Goal: Task Accomplishment & Management: Use online tool/utility

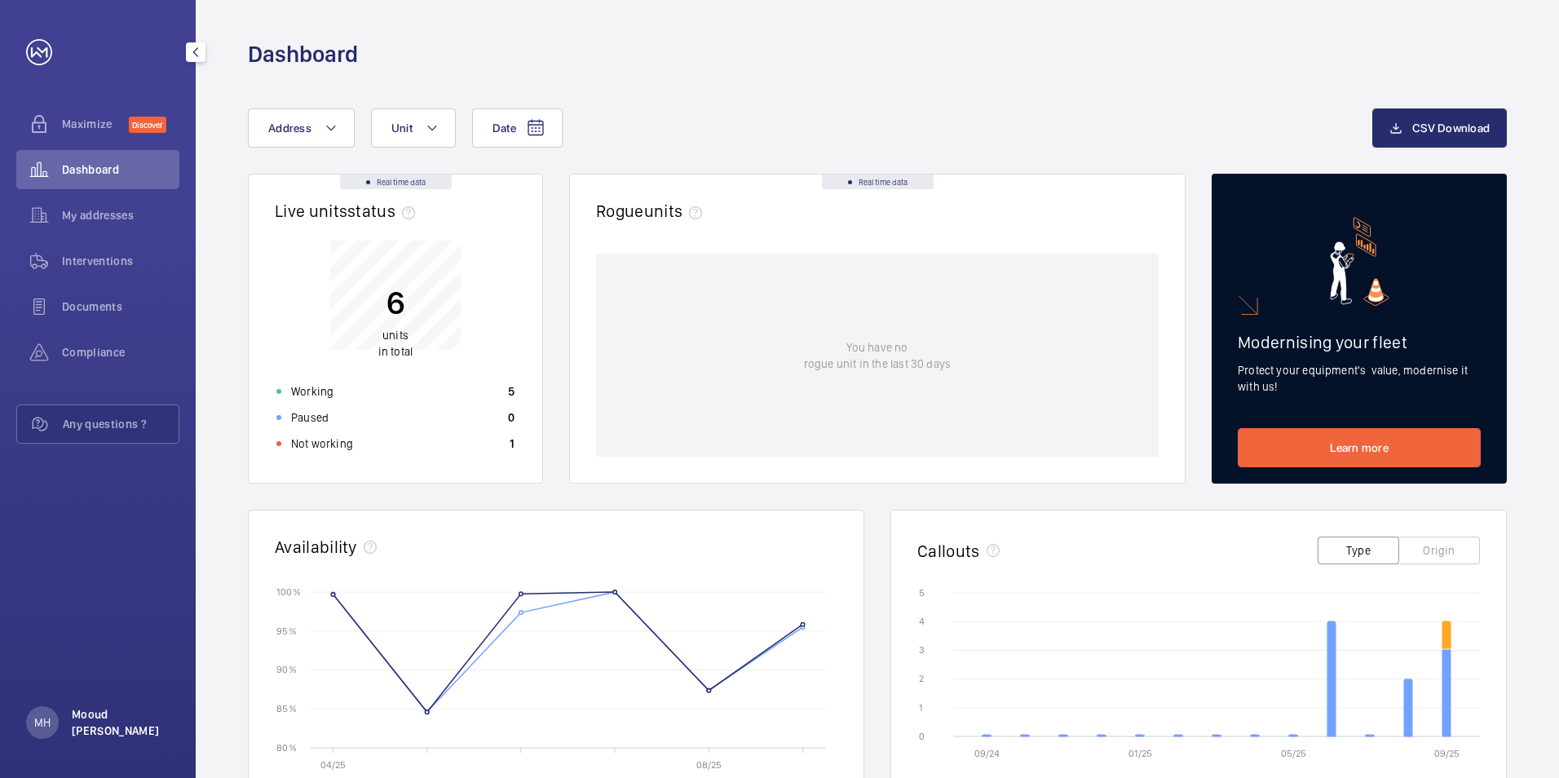
click at [86, 720] on p "Mooud [PERSON_NAME]" at bounding box center [121, 722] width 98 height 33
drag, startPoint x: 86, startPoint y: 720, endPoint x: 75, endPoint y: 685, distance: 36.6
click at [75, 685] on p "Logout" at bounding box center [71, 685] width 59 height 16
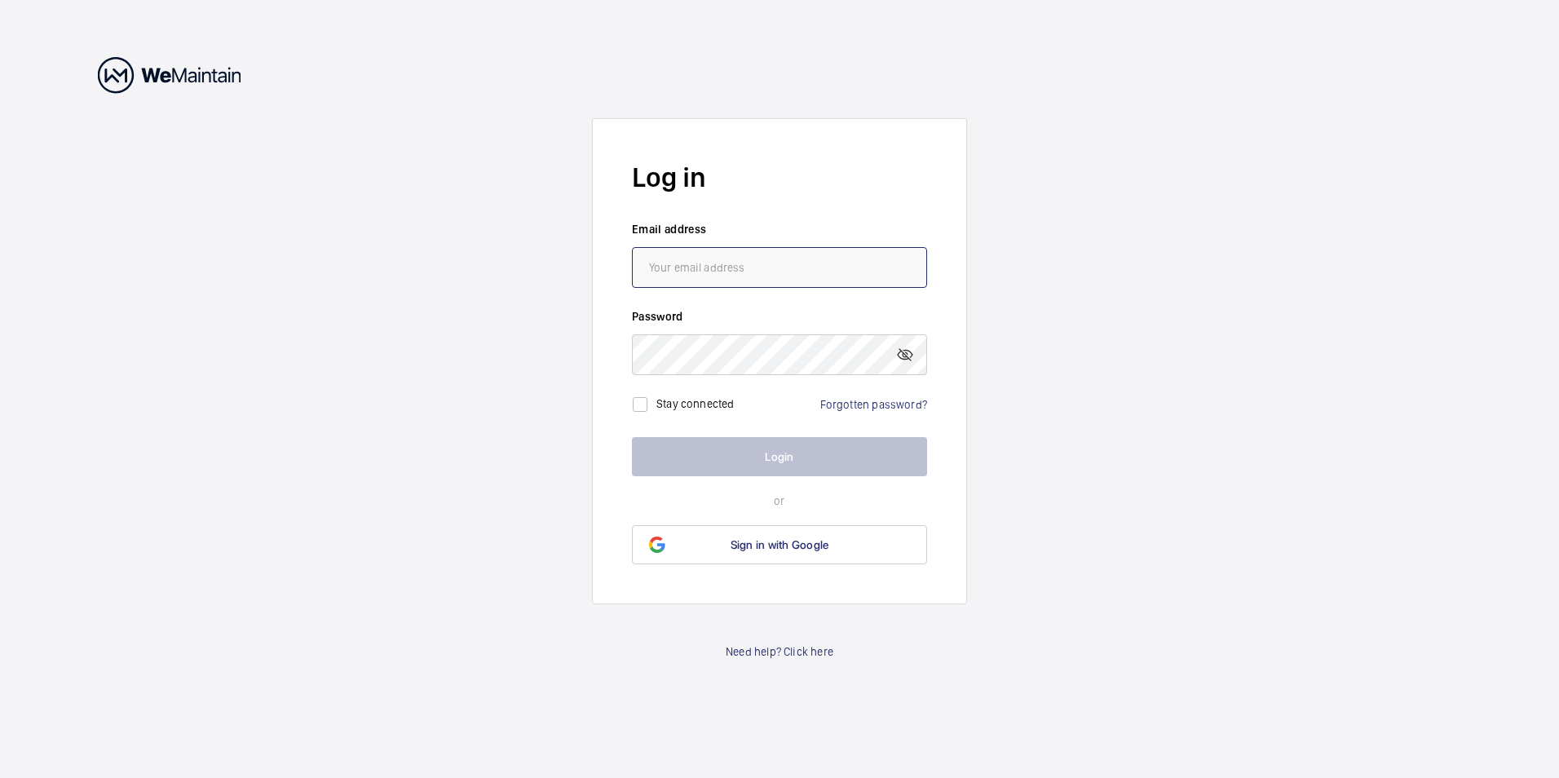
click at [731, 261] on input "email" at bounding box center [779, 267] width 295 height 41
click at [576, 384] on wm-front-auth-container "Log in Email address Password Stay connected Forgotten password? Login or Sign …" at bounding box center [779, 389] width 1559 height 778
click at [865, 411] on div "Forgotten password?" at bounding box center [873, 404] width 107 height 16
click at [866, 406] on link "Forgotten password?" at bounding box center [873, 404] width 107 height 13
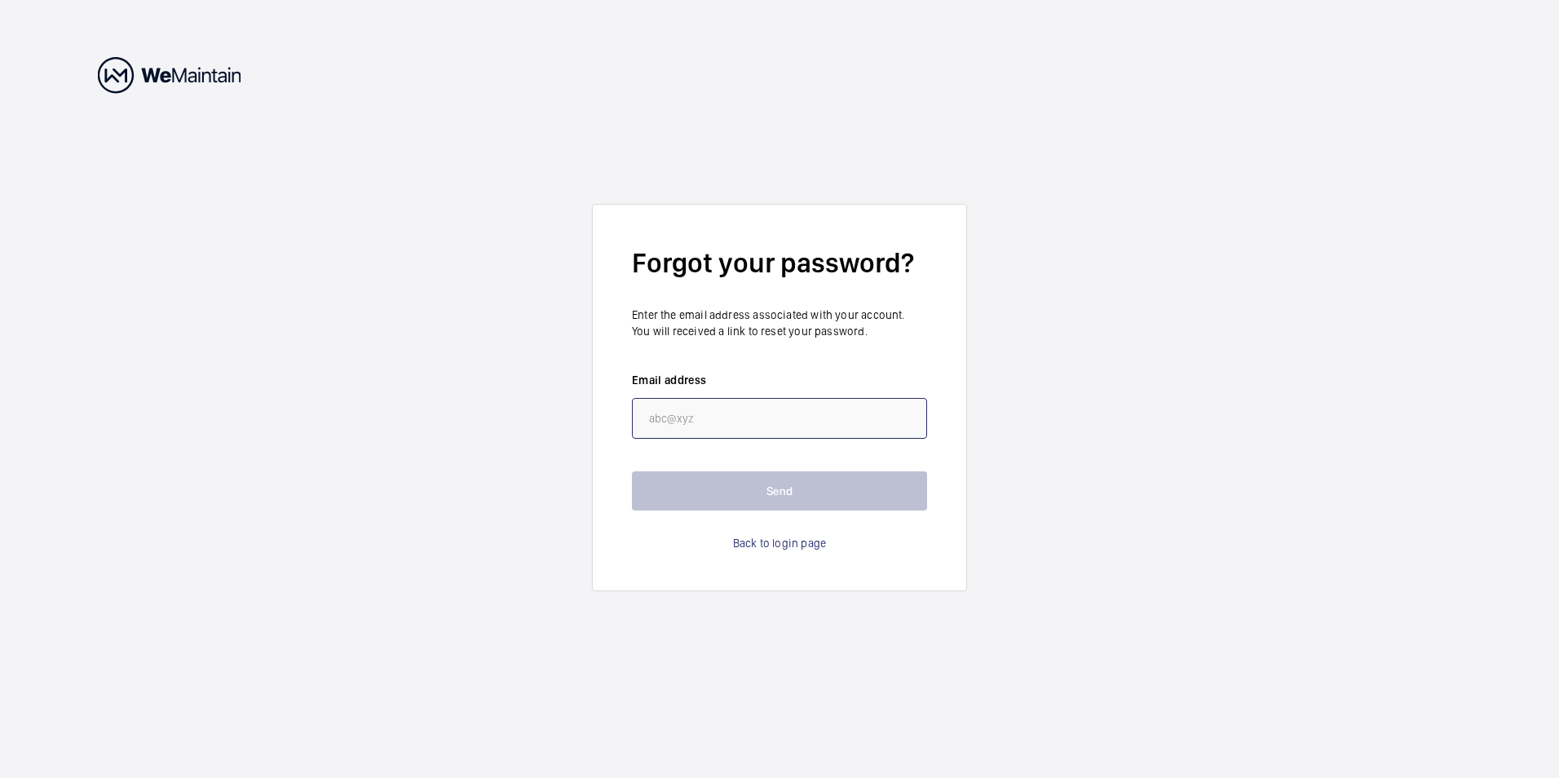
click at [752, 419] on input "email" at bounding box center [779, 418] width 295 height 41
paste input "[EMAIL_ADDRESS][PERSON_NAME][DOMAIN_NAME]"
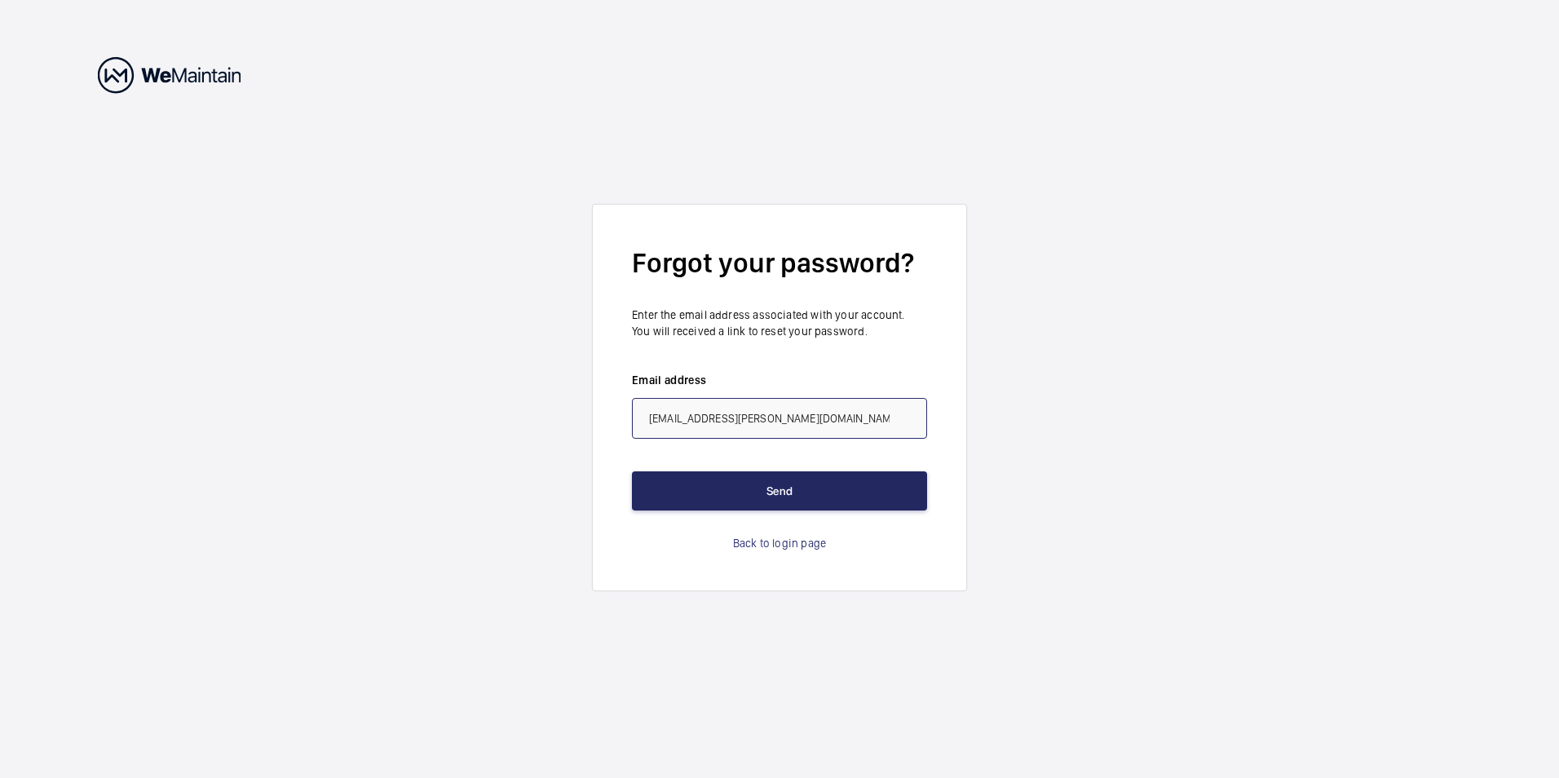
type input "[EMAIL_ADDRESS][PERSON_NAME][DOMAIN_NAME]"
click at [783, 492] on button "Send" at bounding box center [779, 490] width 295 height 39
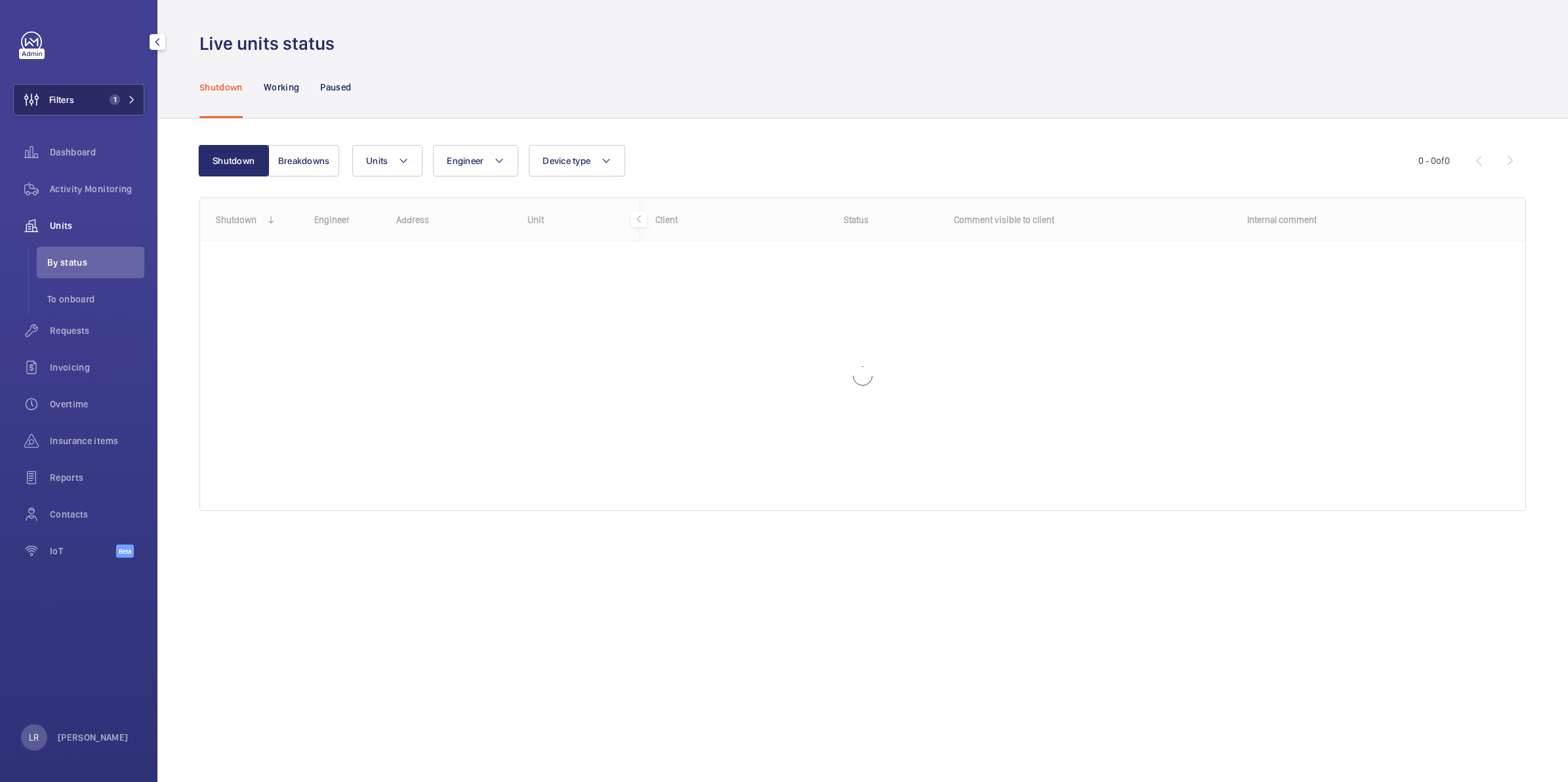
click at [95, 98] on button "Filters 1" at bounding box center [78, 99] width 131 height 31
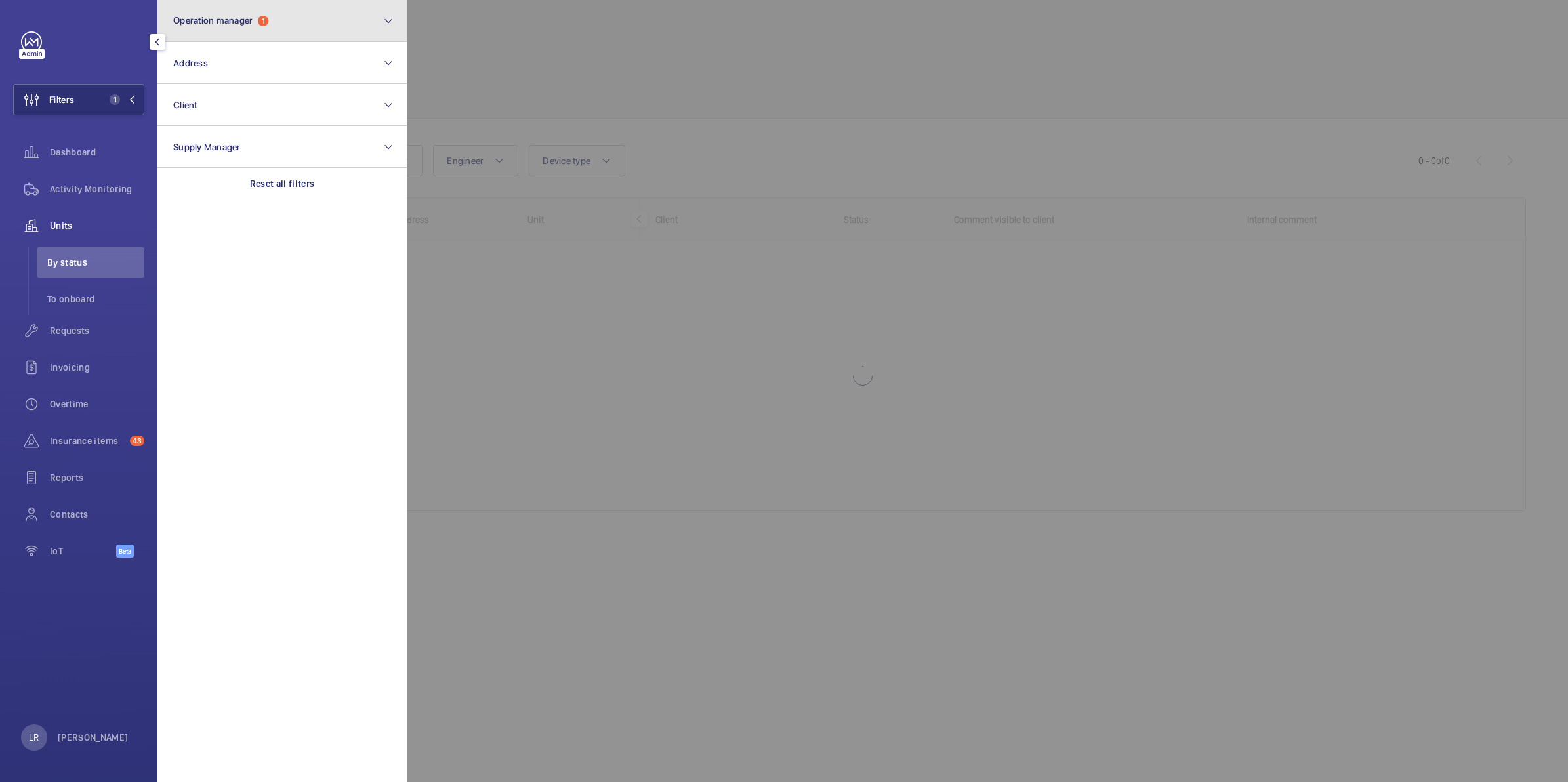
click at [224, 27] on button "Operation manager 1" at bounding box center [282, 21] width 249 height 42
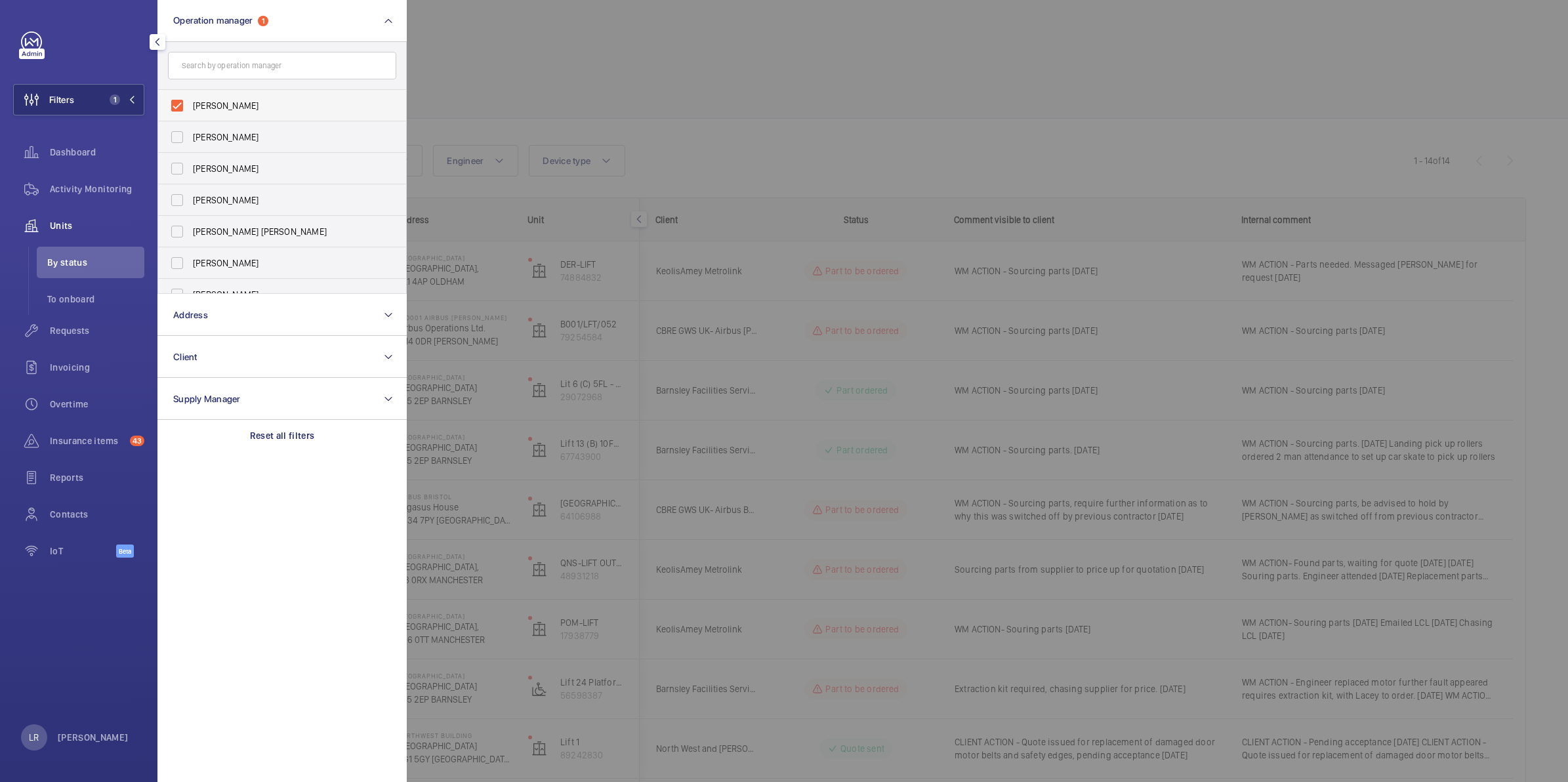
click at [253, 107] on span "Connor Dudley" at bounding box center [283, 105] width 180 height 13
click at [190, 107] on input "Connor Dudley" at bounding box center [177, 105] width 27 height 27
checkbox input "false"
click at [420, 87] on div at bounding box center [1190, 391] width 1568 height 782
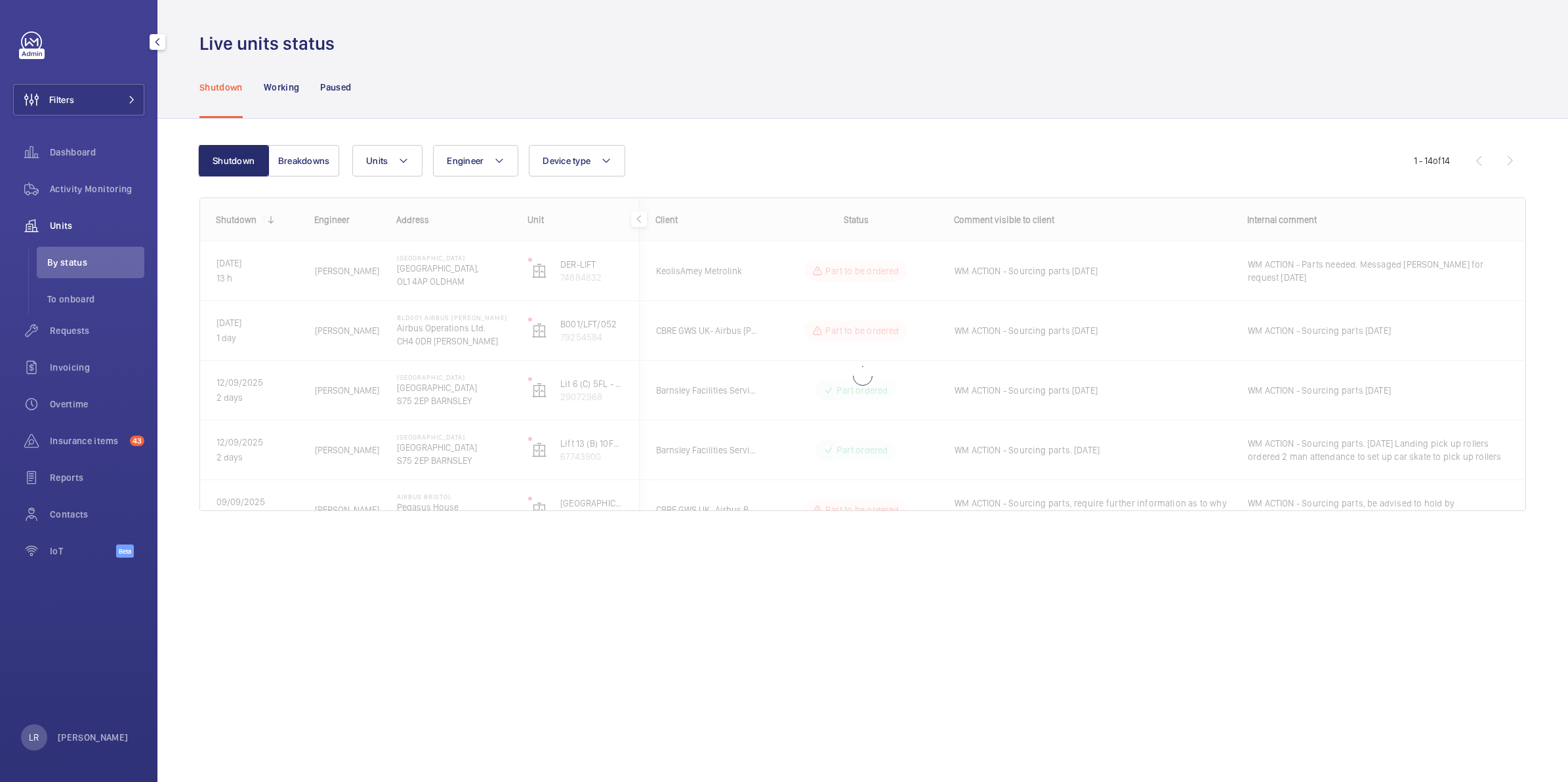
click at [76, 329] on span "Requests" at bounding box center [97, 331] width 94 height 13
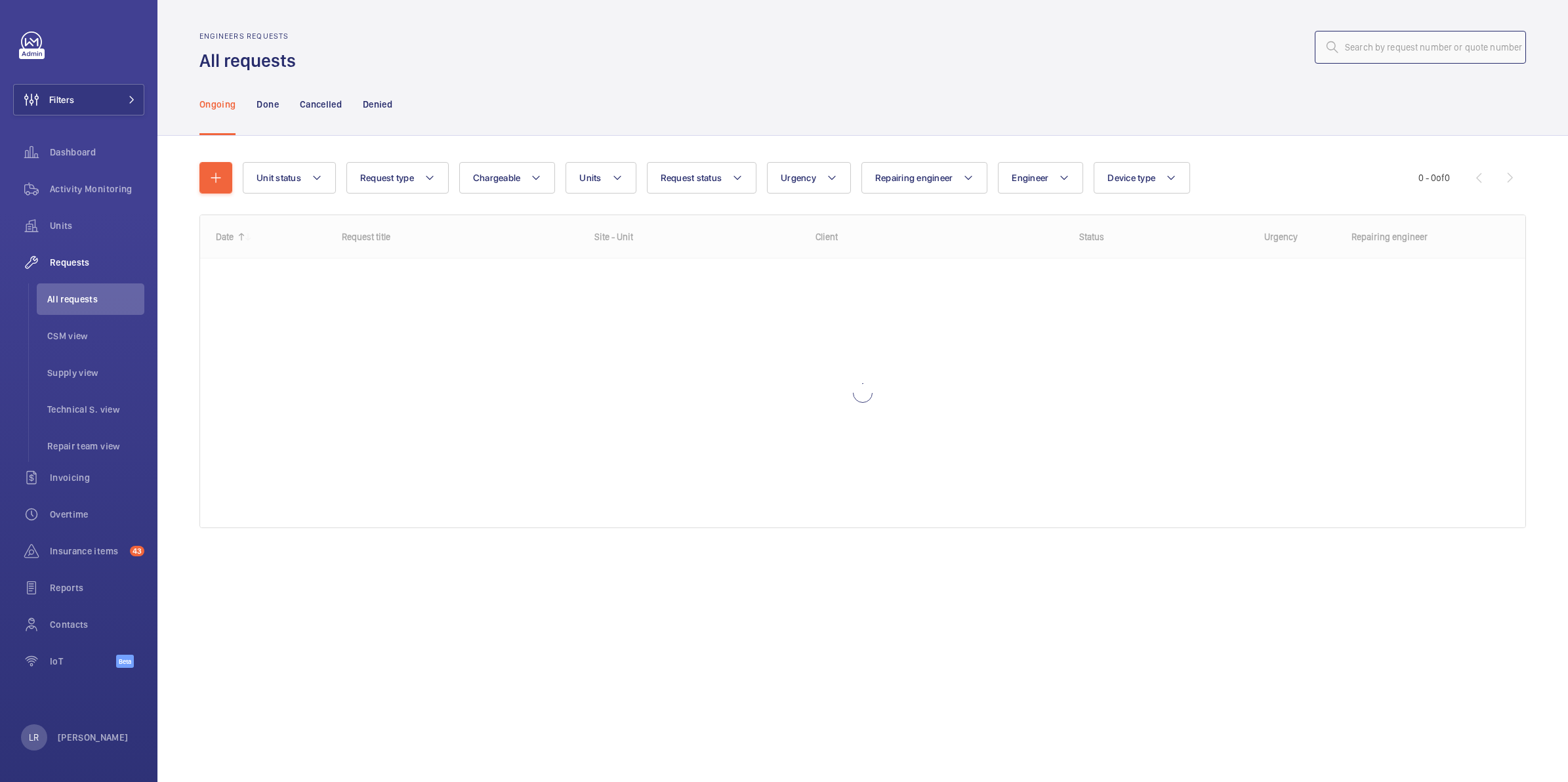
click at [1381, 53] on input "text" at bounding box center [1420, 47] width 212 height 33
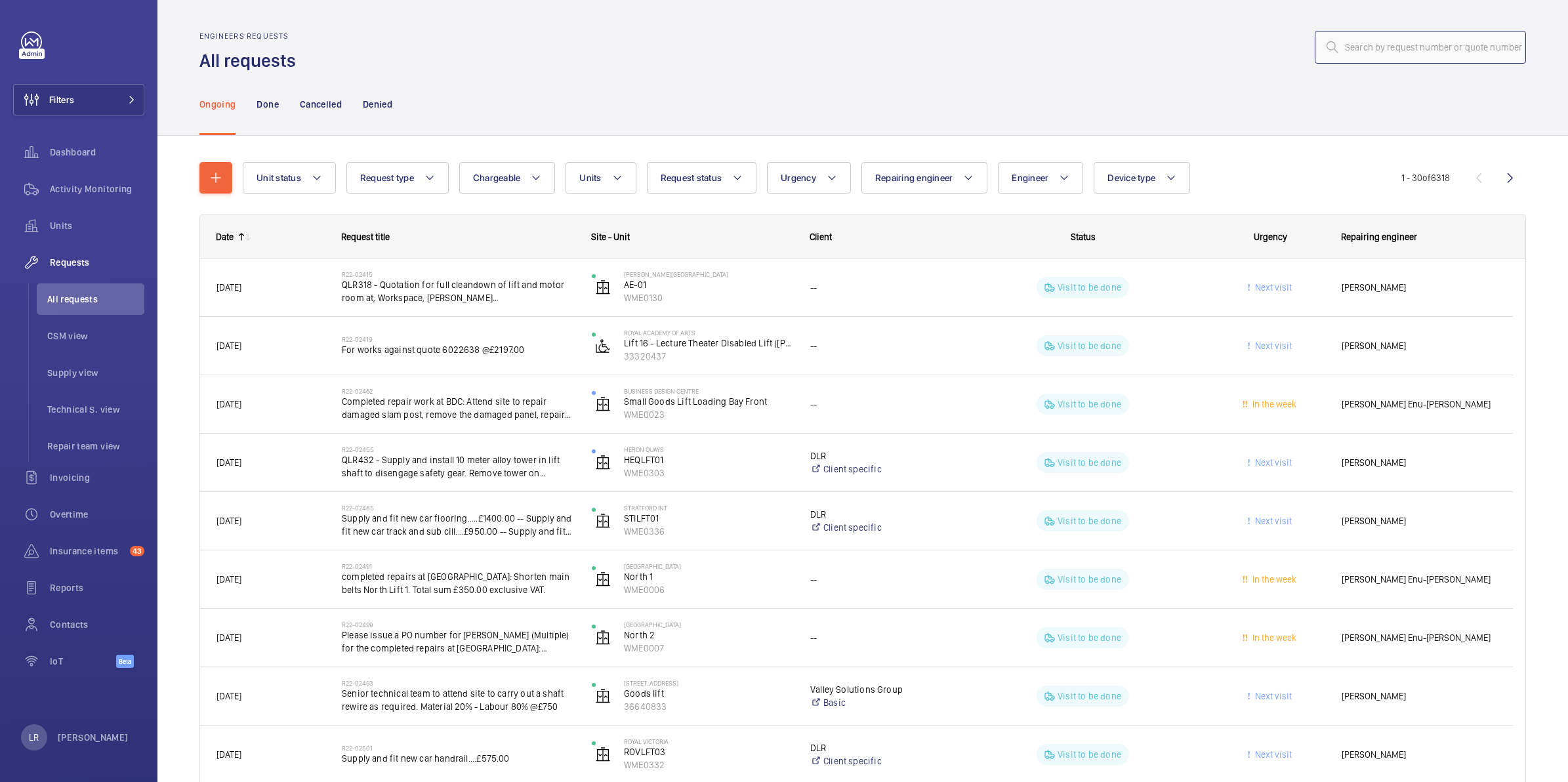
paste input "R25-12196"
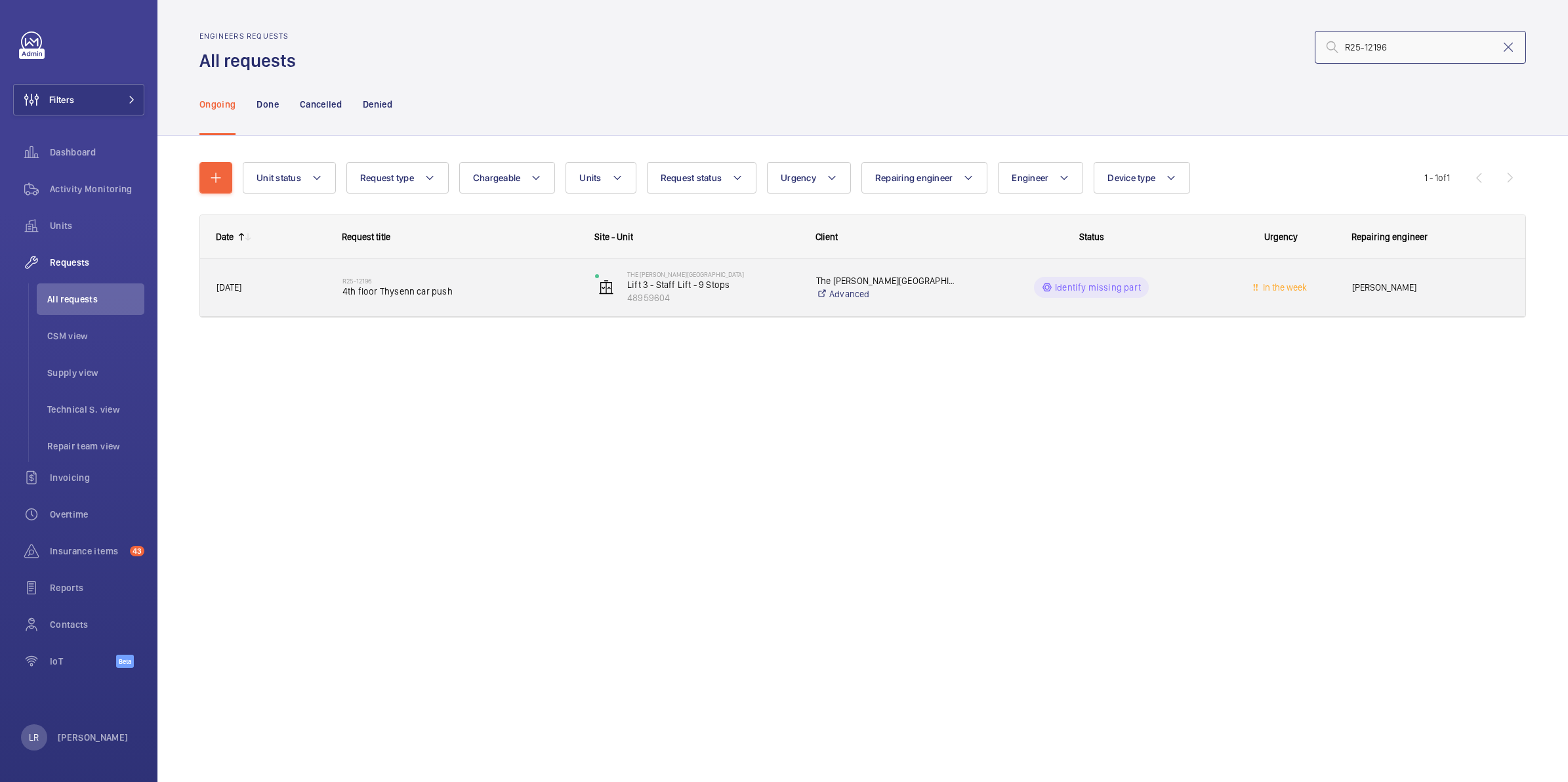
type input "R25-12196"
click at [486, 293] on span "4th floor Thysenn car push" at bounding box center [460, 291] width 236 height 13
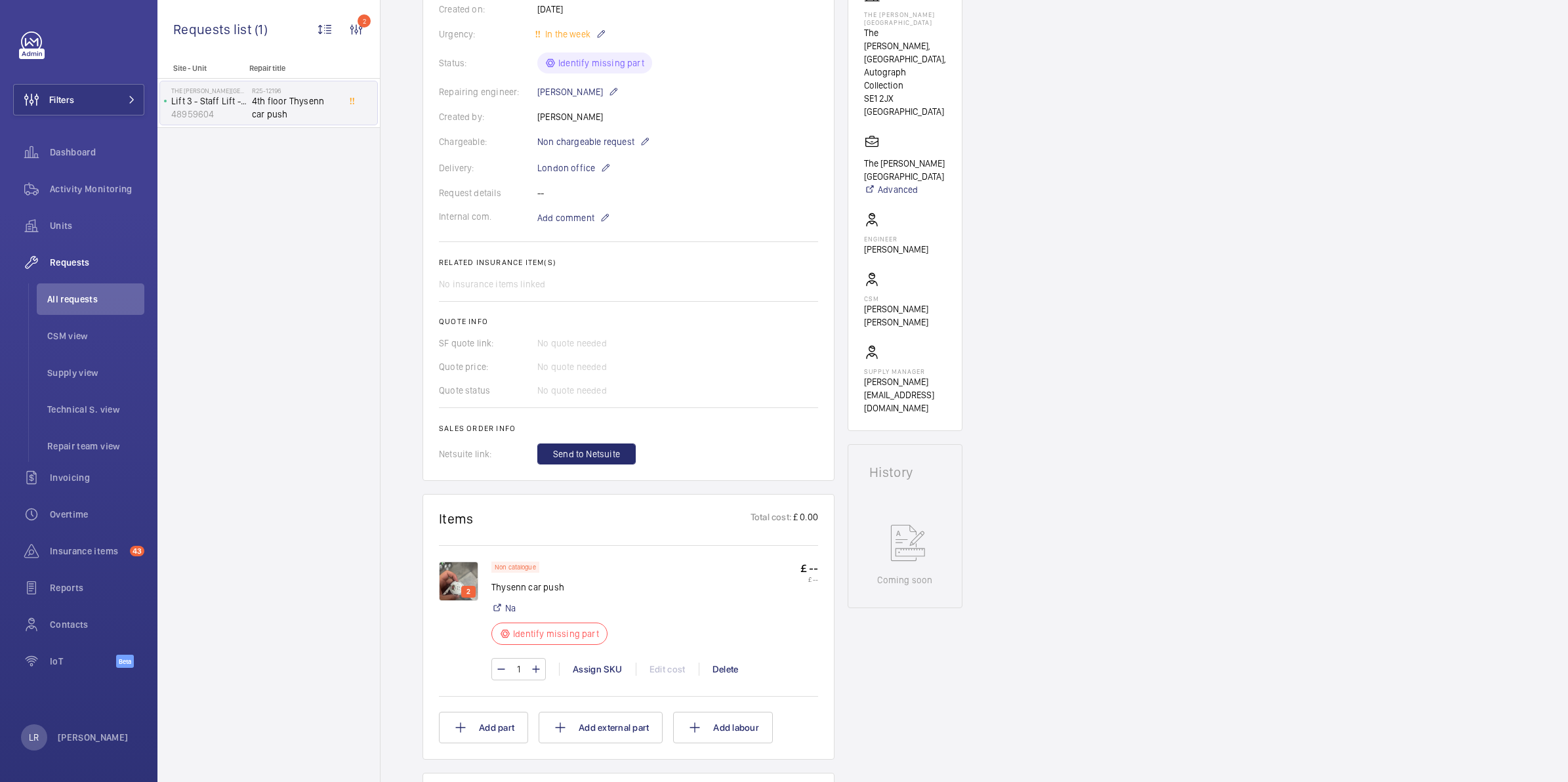
scroll to position [164, 0]
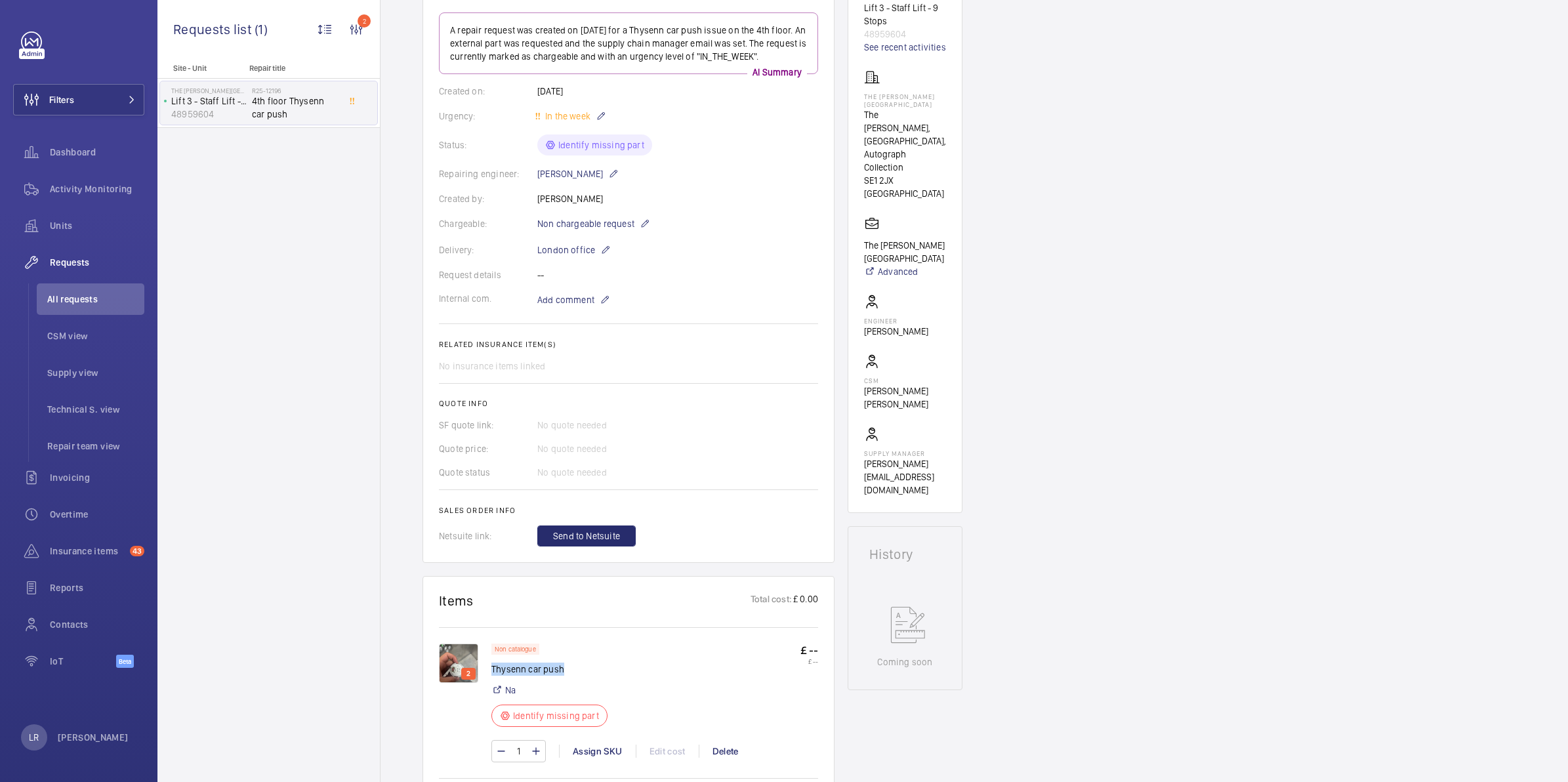
drag, startPoint x: 493, startPoint y: 668, endPoint x: 562, endPoint y: 670, distance: 69.0
click at [562, 670] on p "Thysenn car push" at bounding box center [554, 669] width 124 height 13
copy p "Thysenn car push"
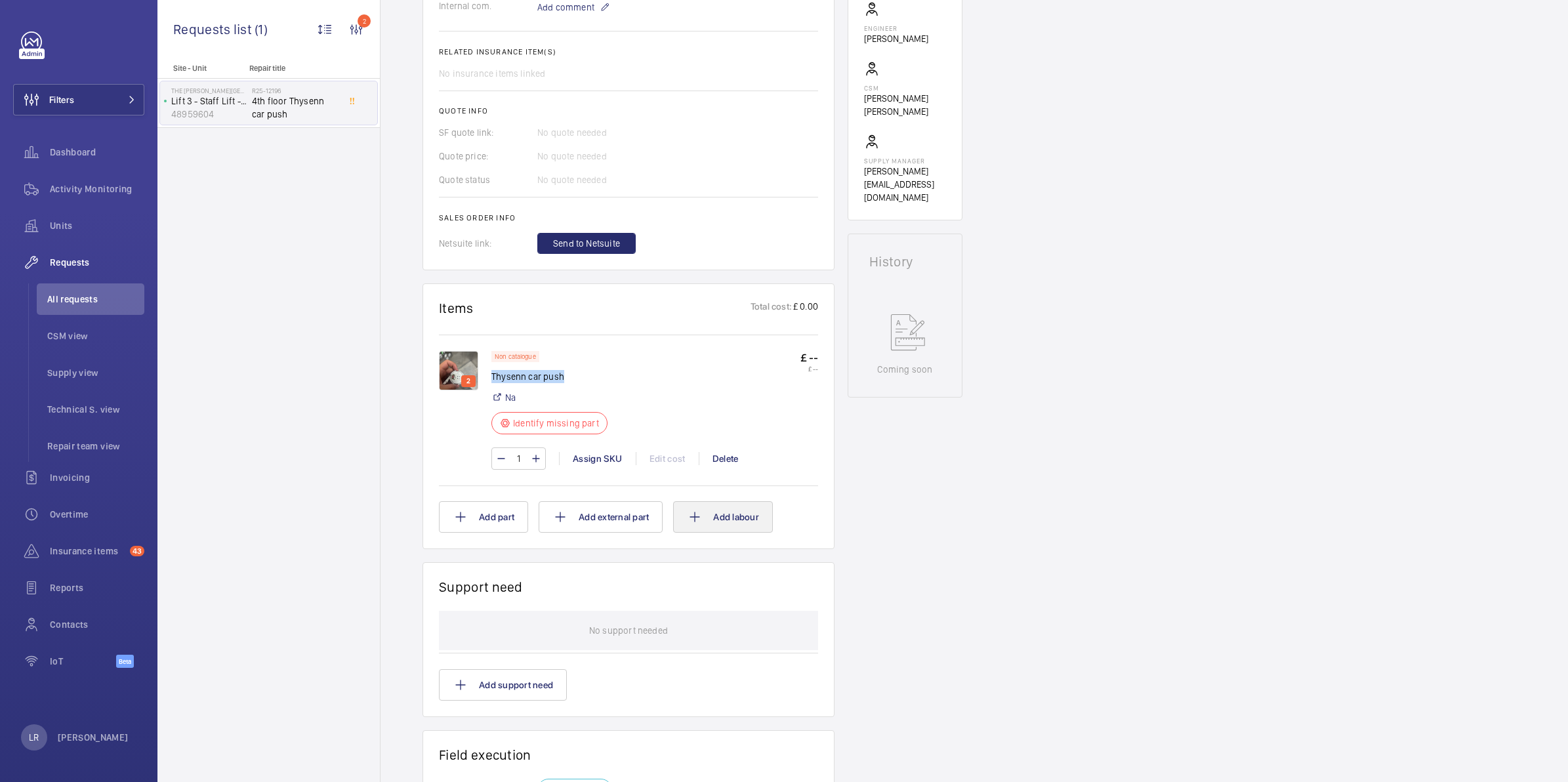
scroll to position [574, 0]
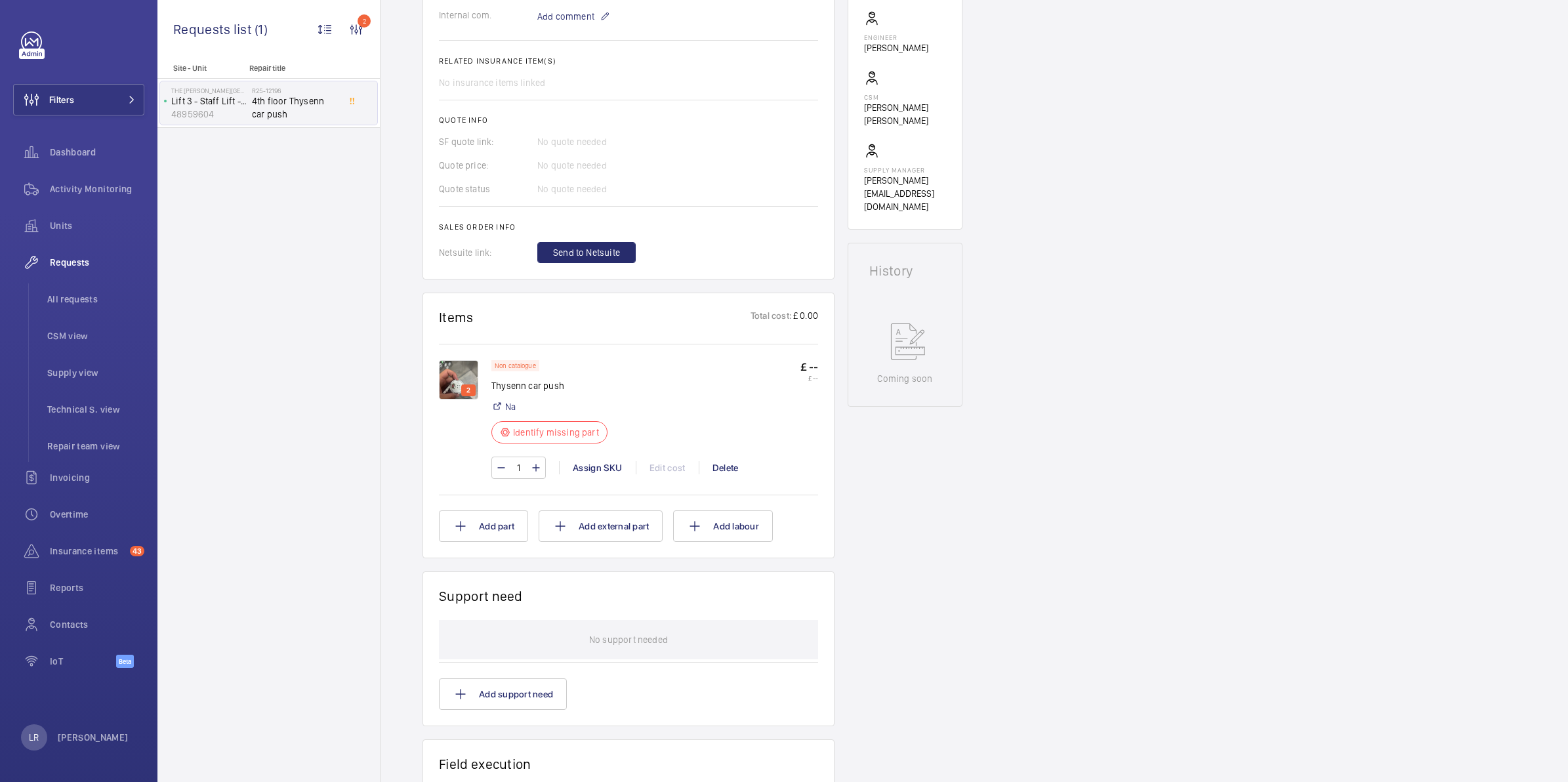
scroll to position [574, 0]
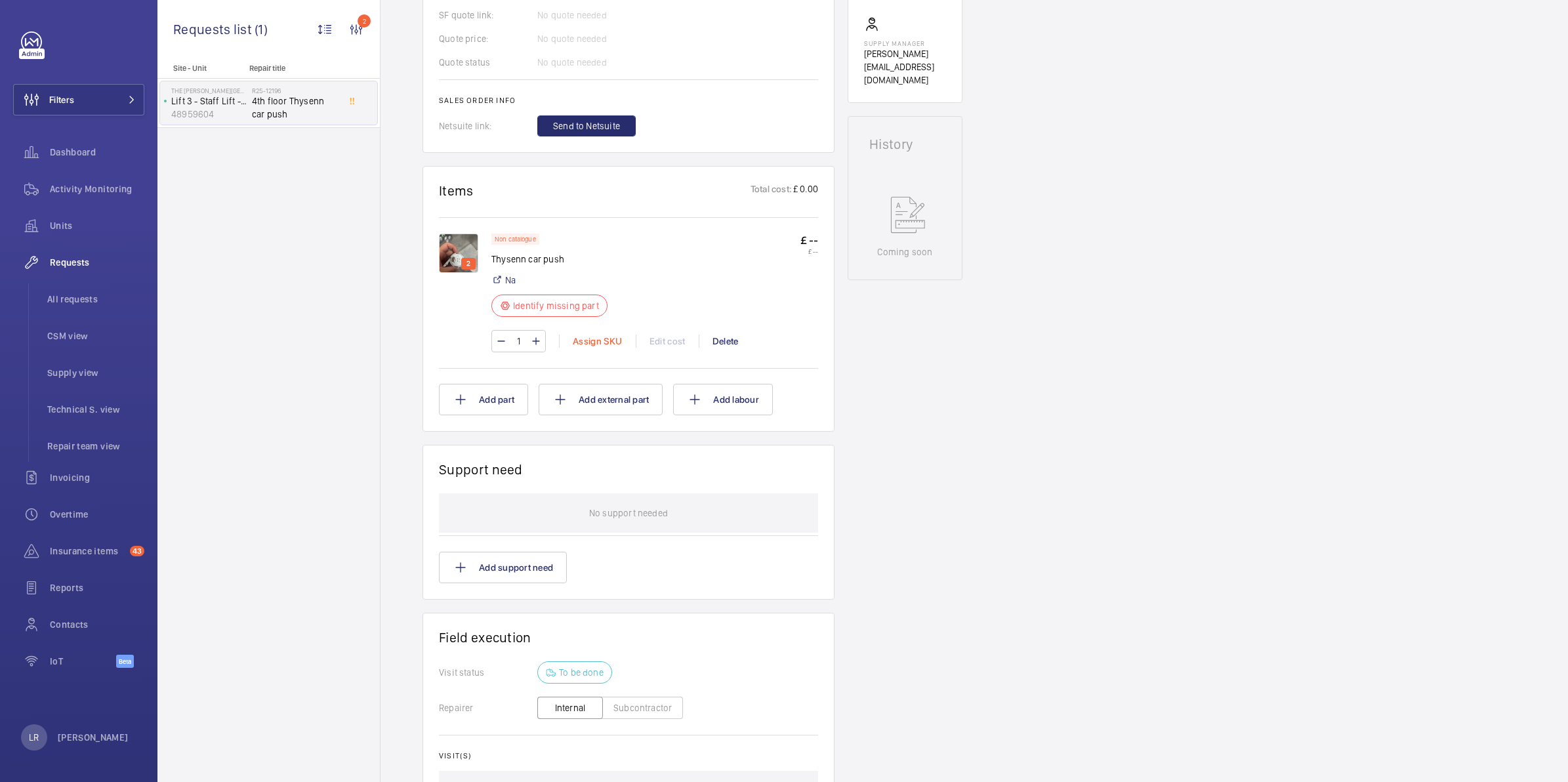
click at [612, 344] on div "Assign SKU" at bounding box center [597, 341] width 76 height 13
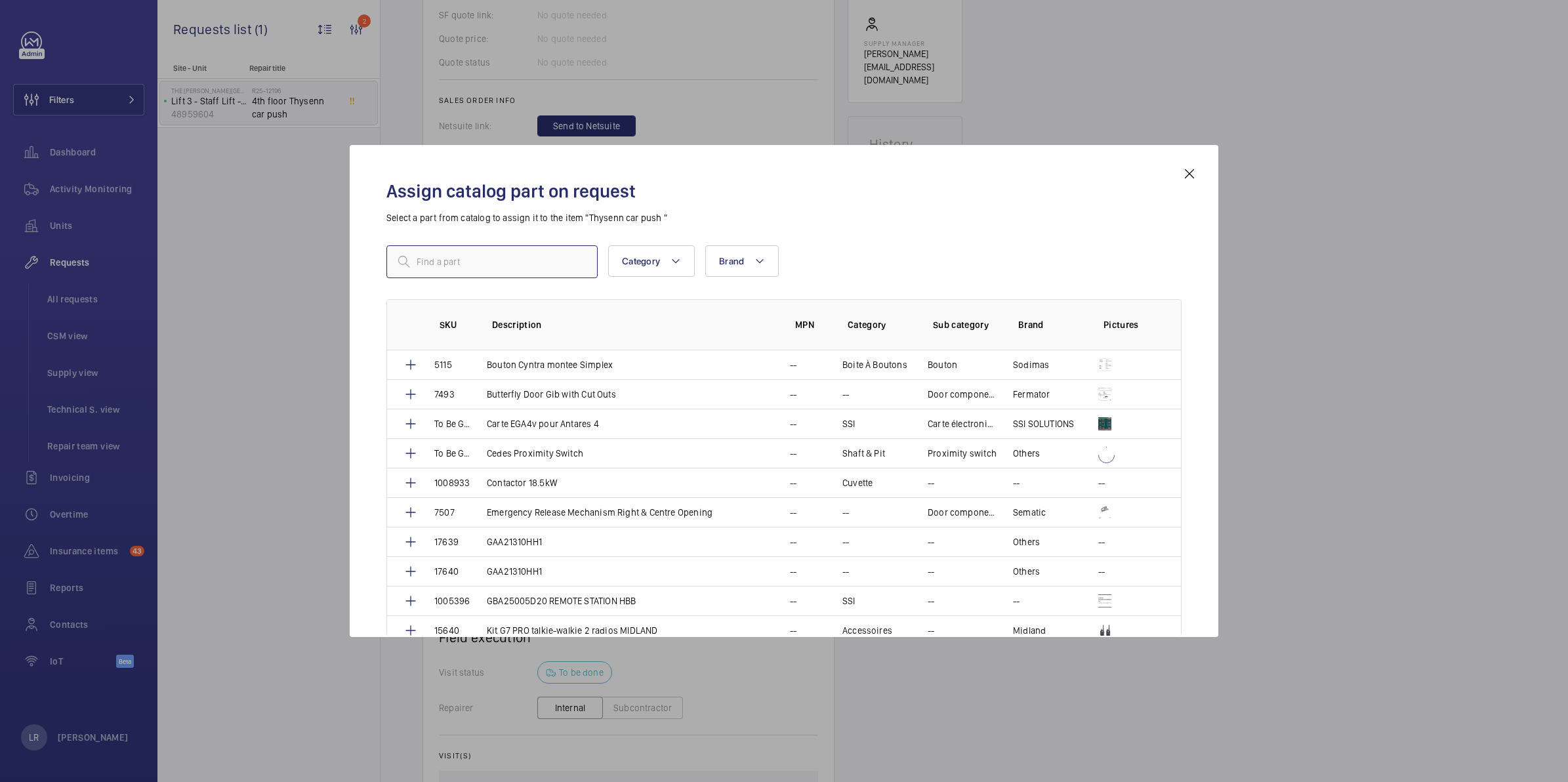
click at [541, 262] on input "text" at bounding box center [492, 261] width 212 height 33
paste input "1010267"
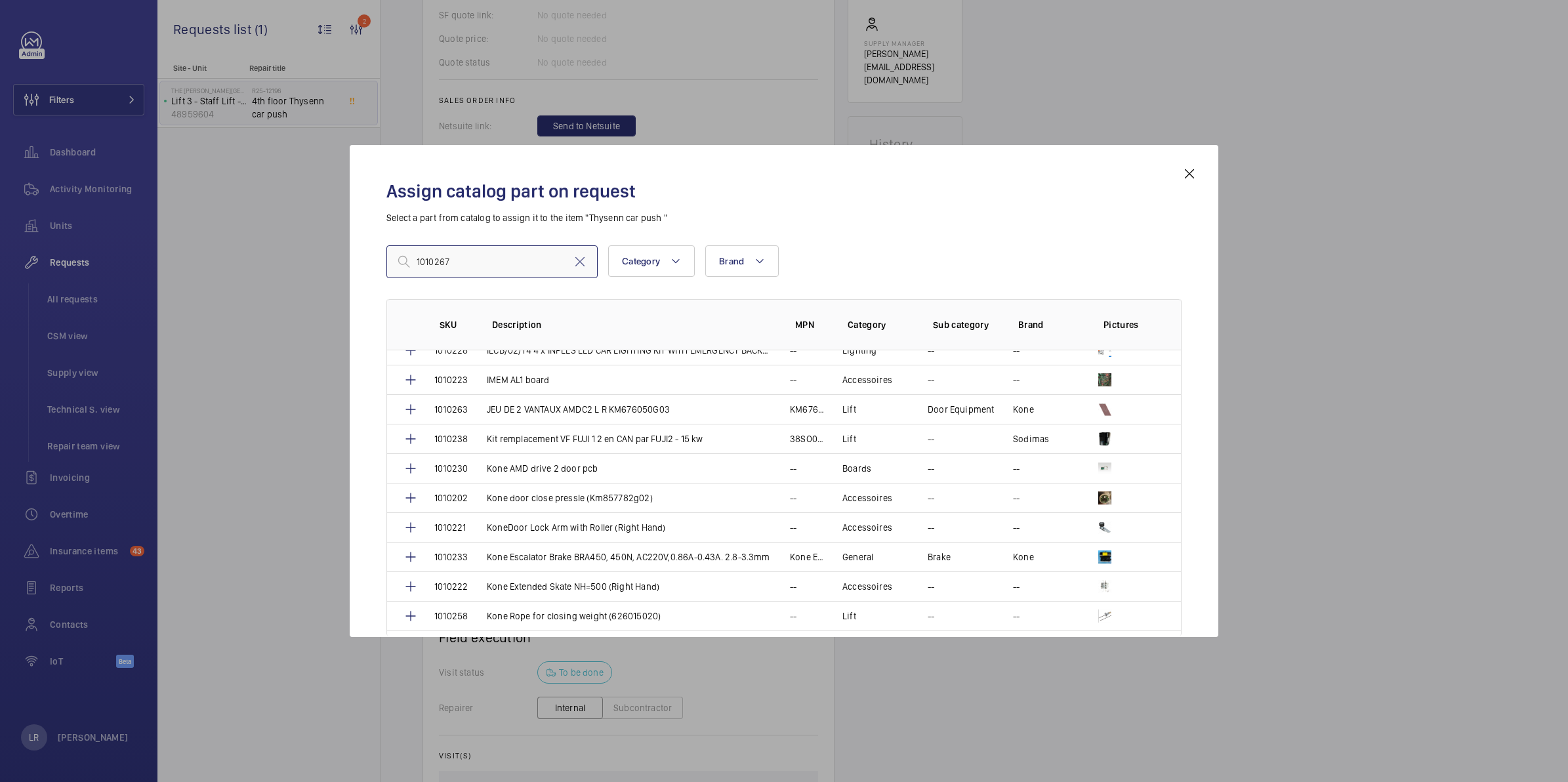
scroll to position [902, 0]
type input "1010267"
click at [576, 262] on mat-icon at bounding box center [580, 262] width 16 height 16
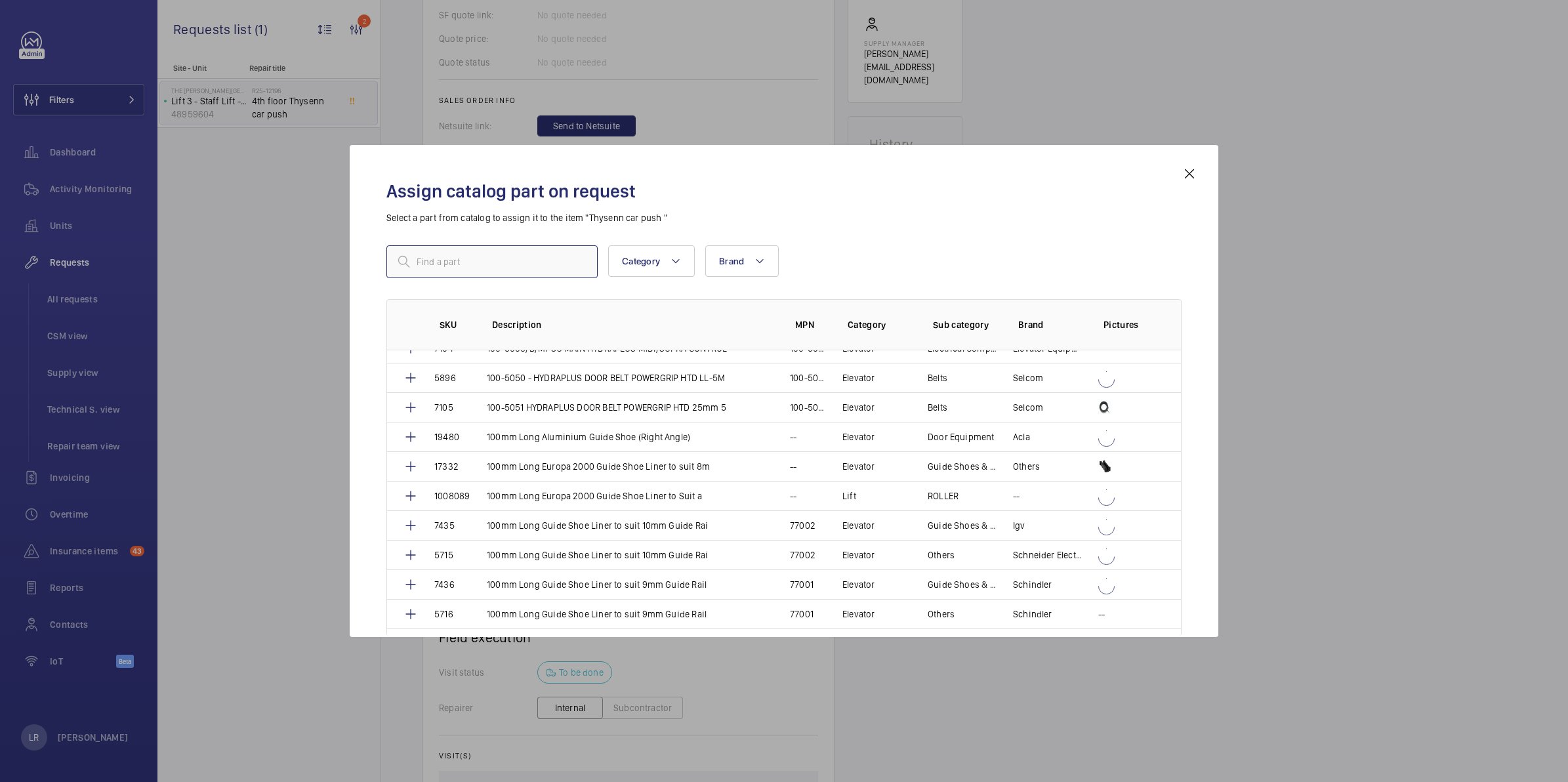
paste input "1010267"
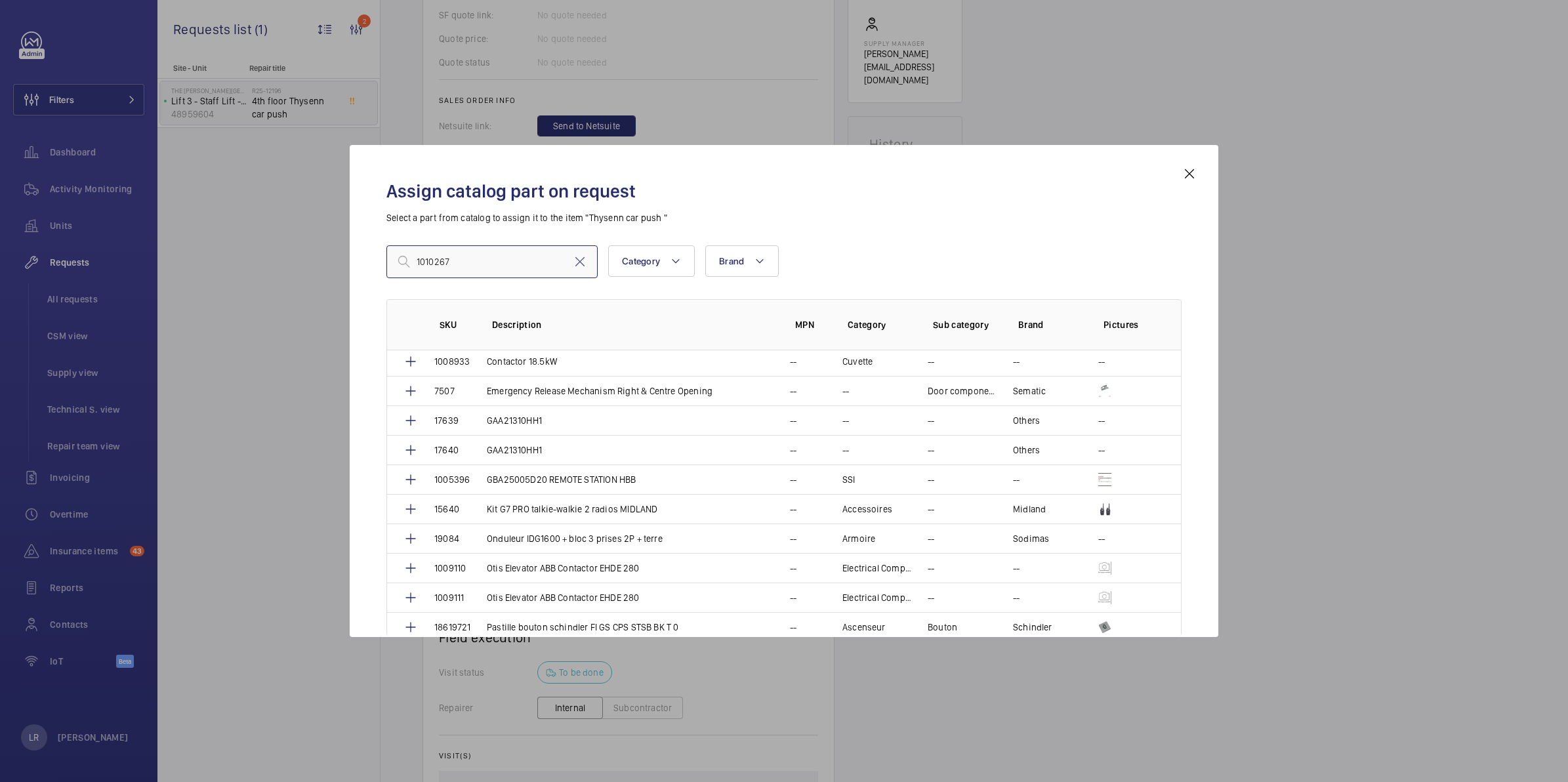
scroll to position [0, 0]
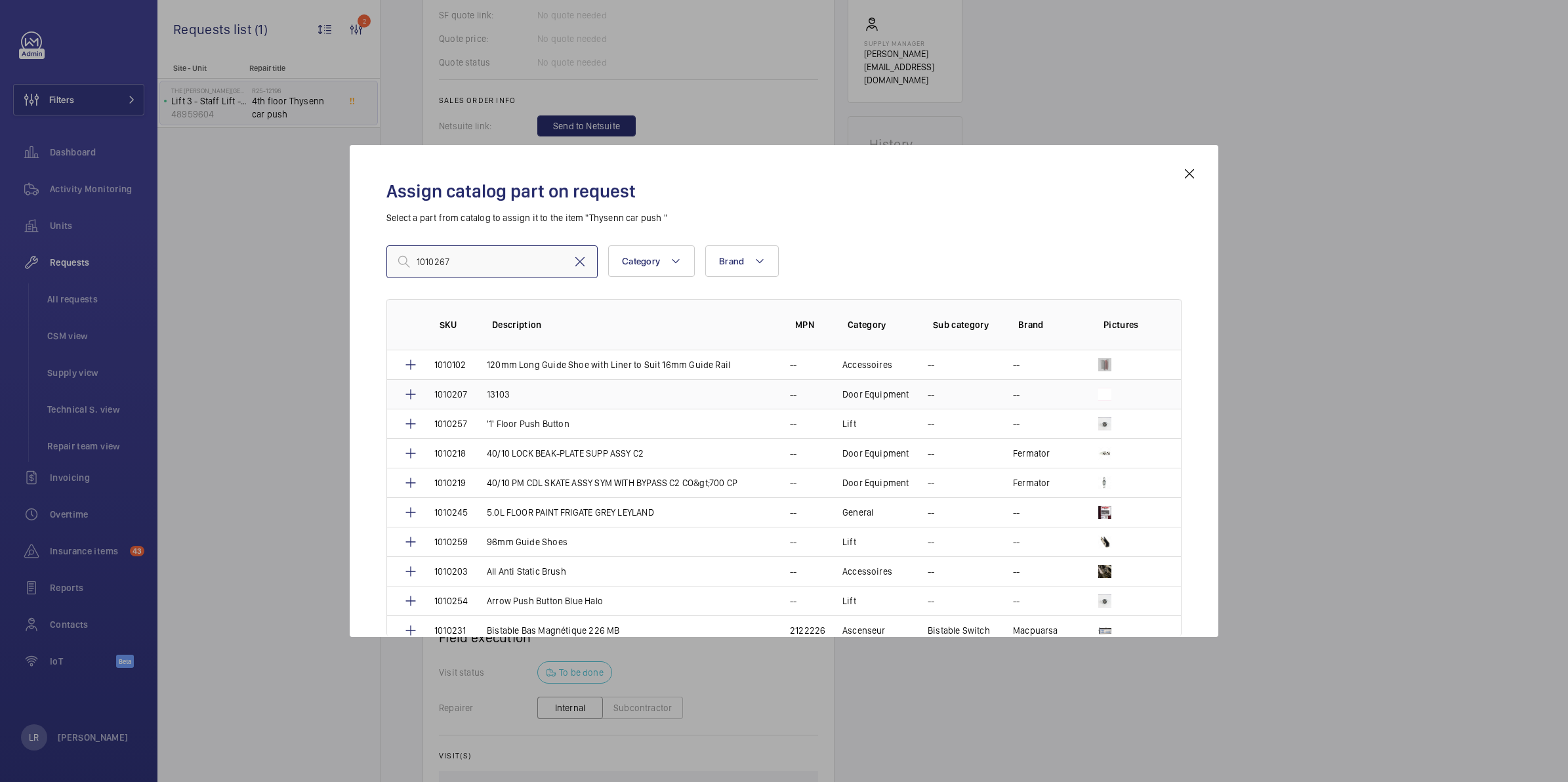
type input "1010267"
click at [582, 267] on mat-icon at bounding box center [580, 262] width 16 height 16
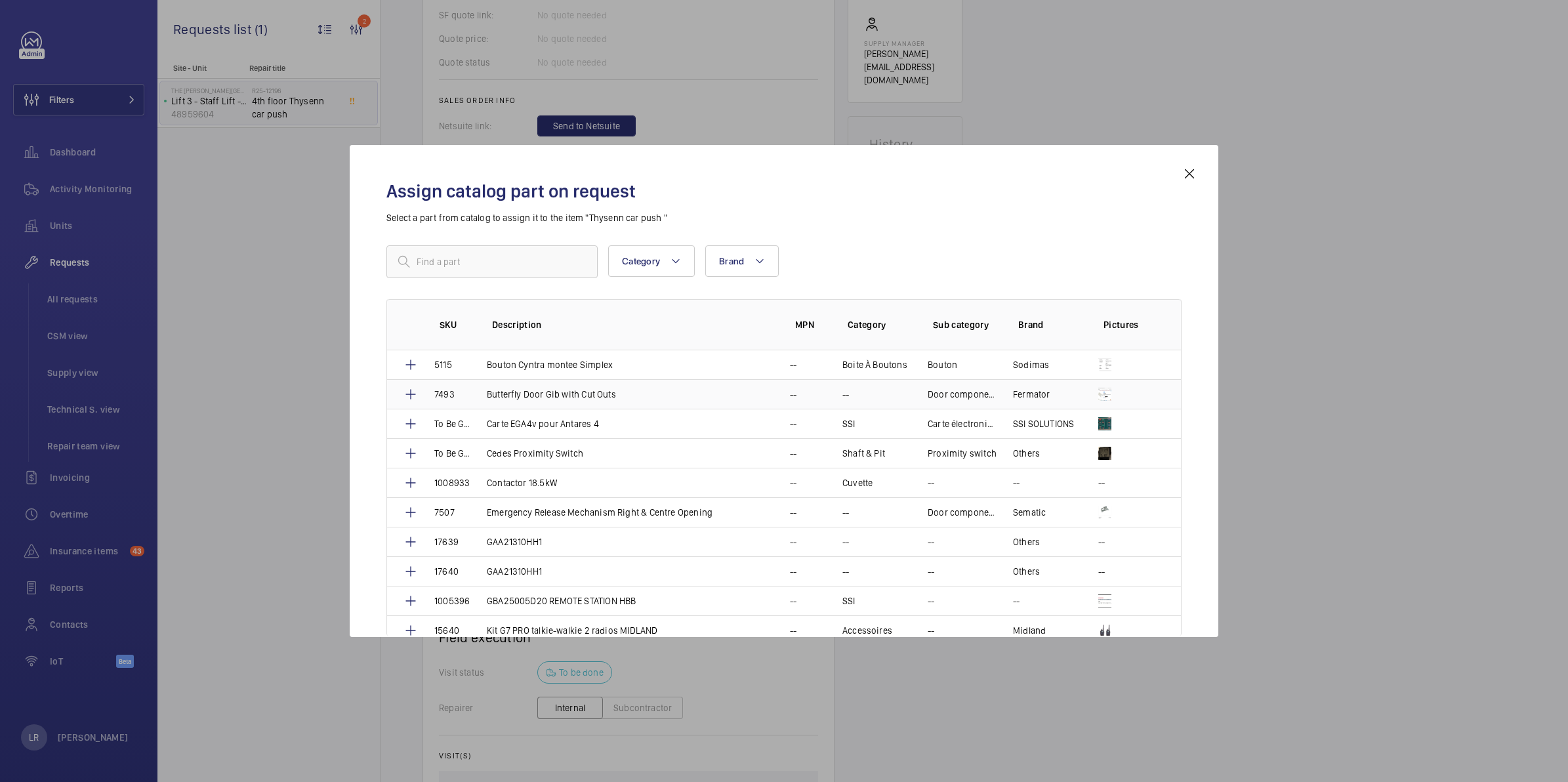
click at [1176, 171] on div "Assign catalog part on request Select a part from catalog to assign it to the i…" at bounding box center [784, 401] width 826 height 471
click at [1198, 177] on div "Assign catalog part on request Select a part from catalog to assign it to the i…" at bounding box center [784, 390] width 868 height 492
click at [1188, 177] on mat-icon at bounding box center [1189, 174] width 16 height 16
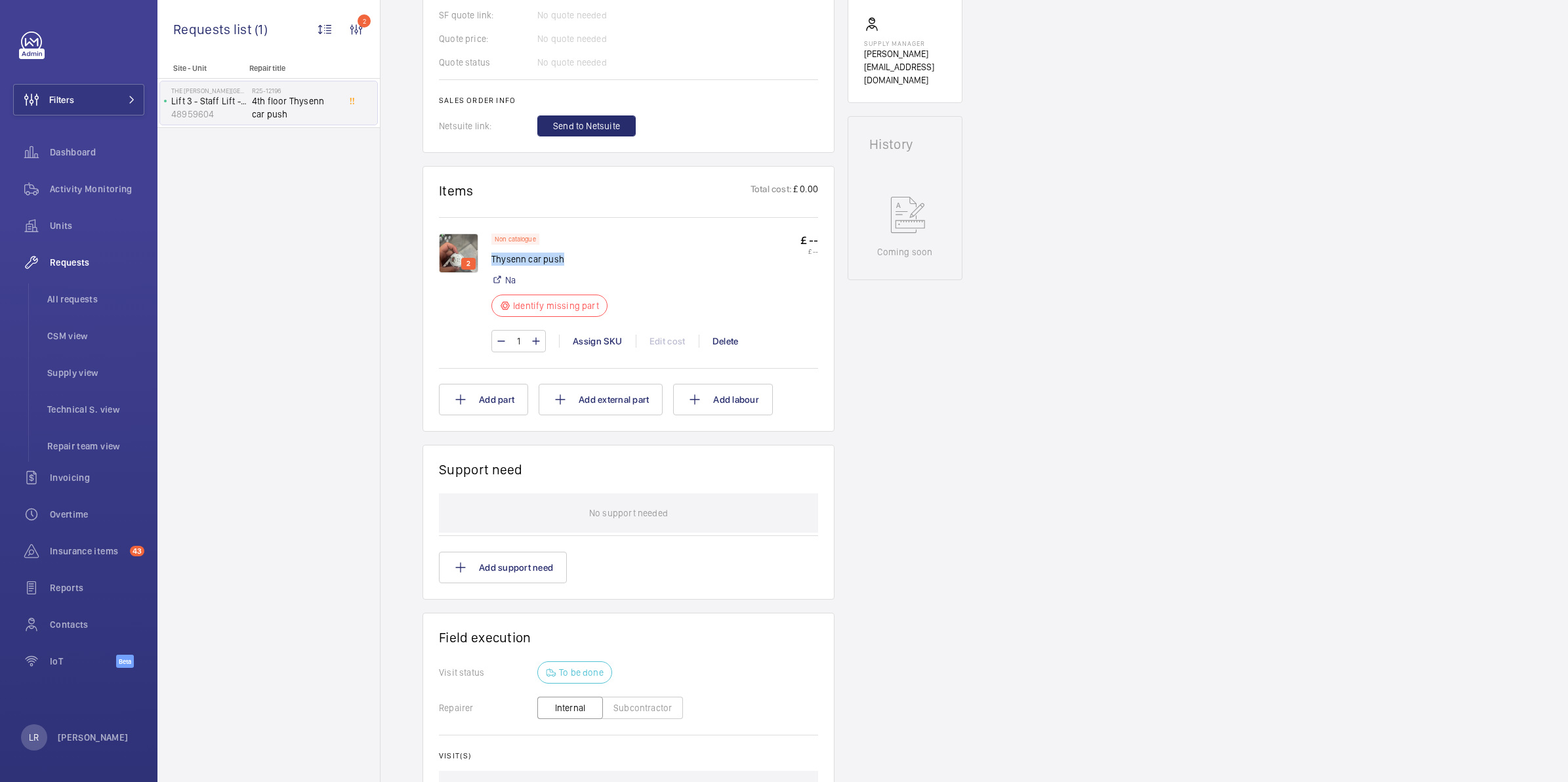
drag, startPoint x: 570, startPoint y: 259, endPoint x: 492, endPoint y: 254, distance: 78.2
click at [492, 254] on p "Thysenn car push" at bounding box center [554, 259] width 124 height 13
copy p "Thysenn car push"
click at [611, 339] on div "Assign SKU" at bounding box center [597, 341] width 76 height 13
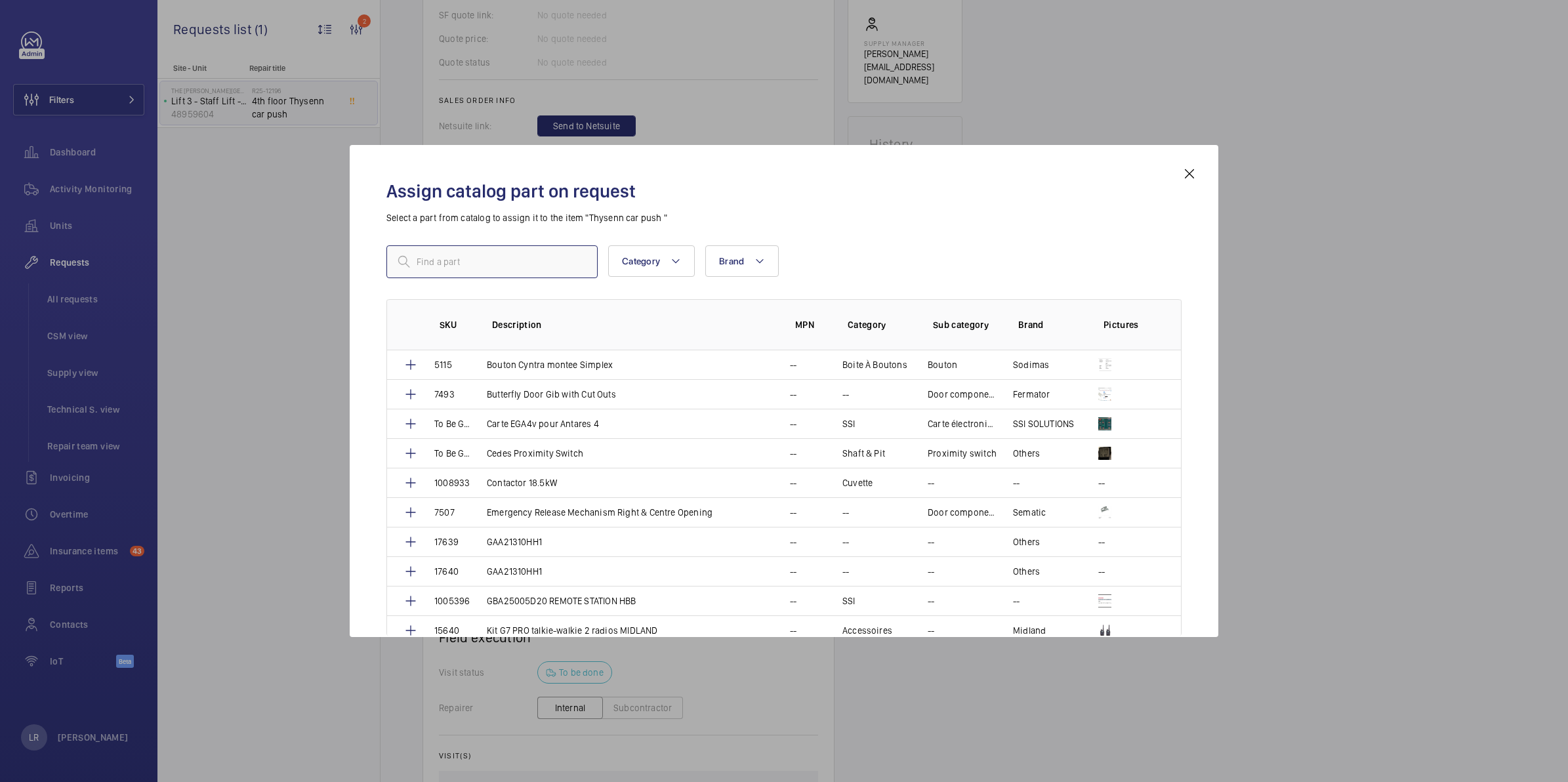
click at [528, 271] on input "text" at bounding box center [492, 261] width 212 height 33
paste input "Thysenn car push"
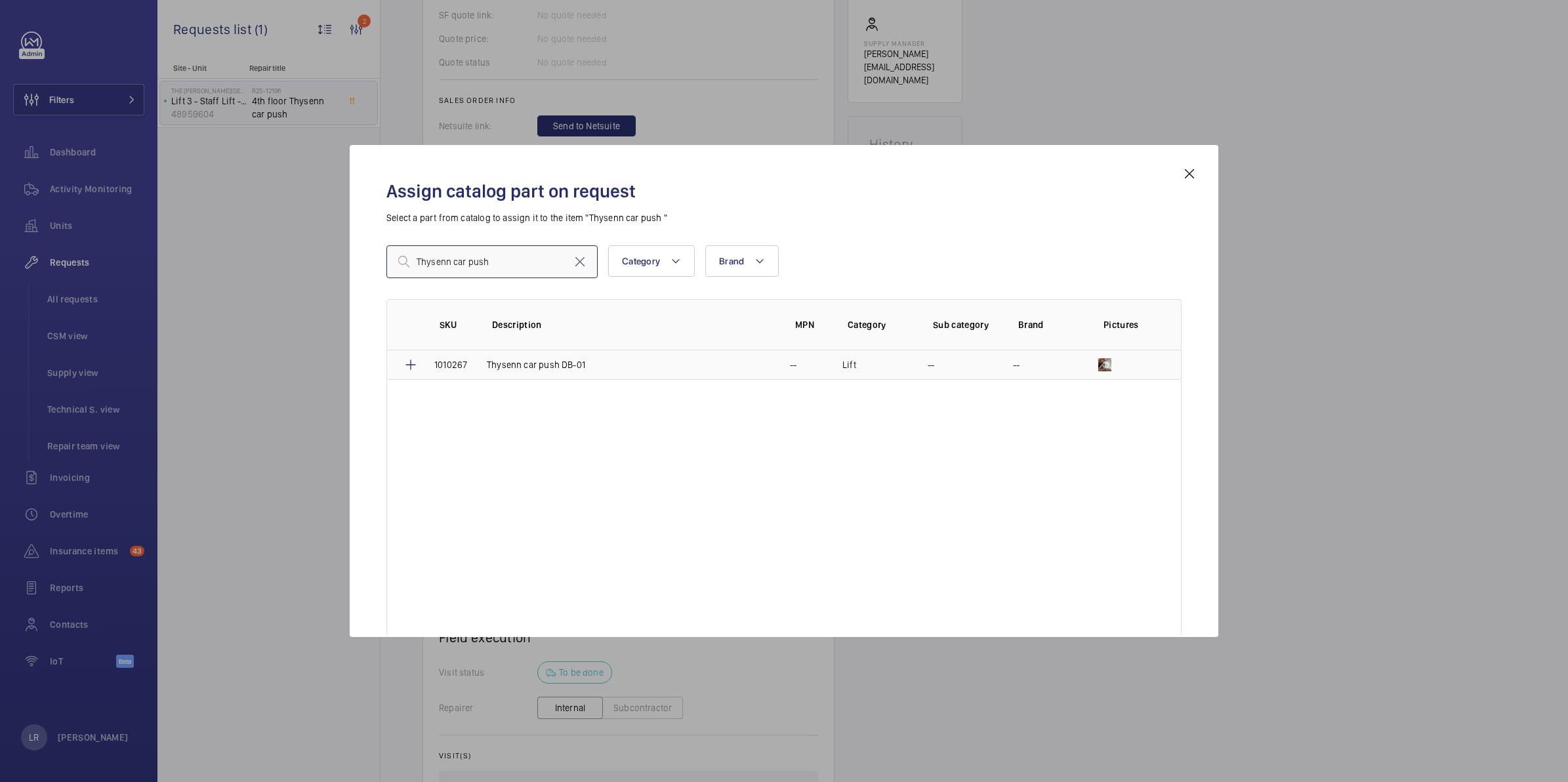
type input "Thysenn car push"
click at [732, 372] on td "Thysenn car push DB-01" at bounding box center [622, 364] width 303 height 30
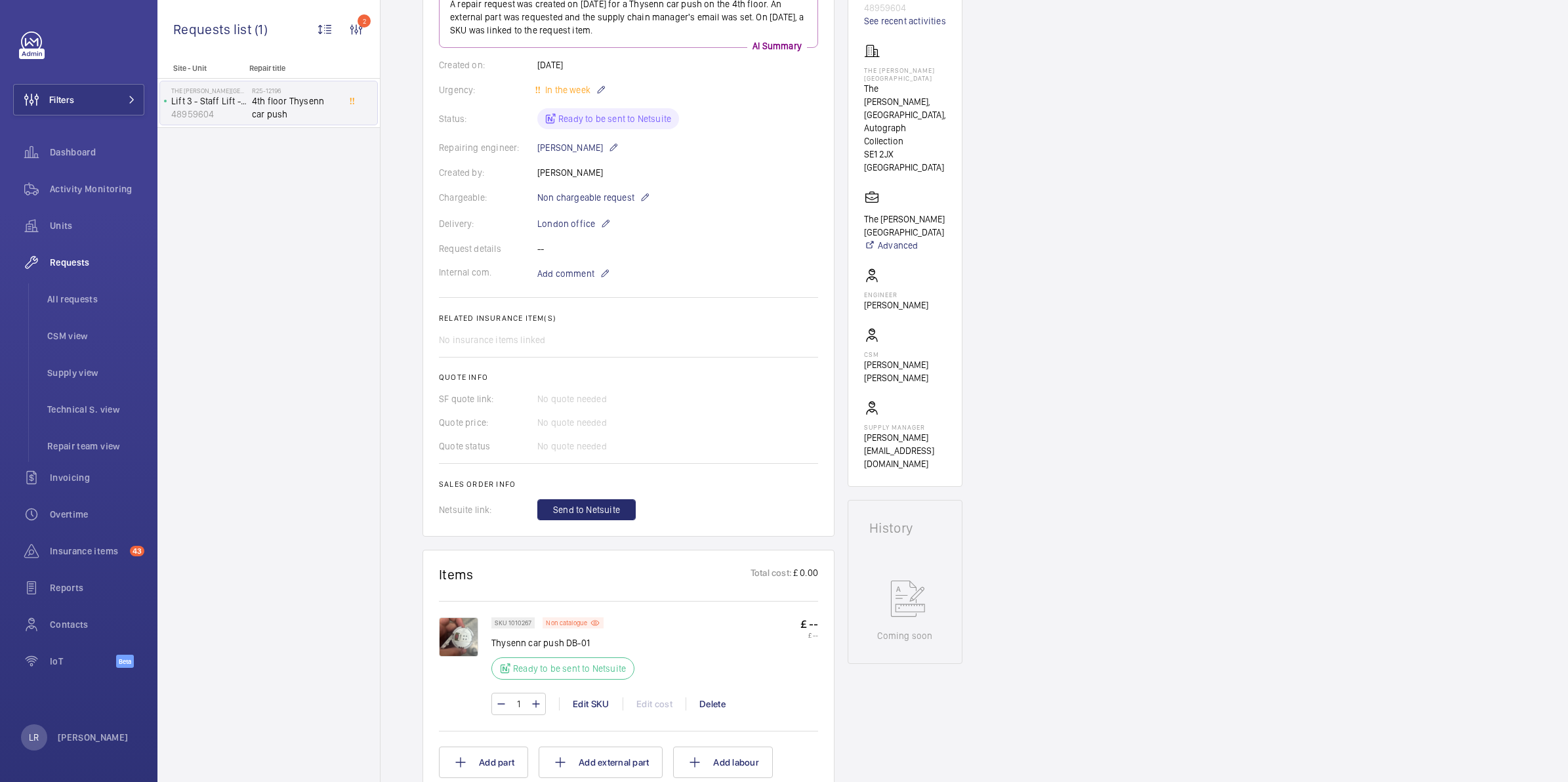
scroll to position [272, 0]
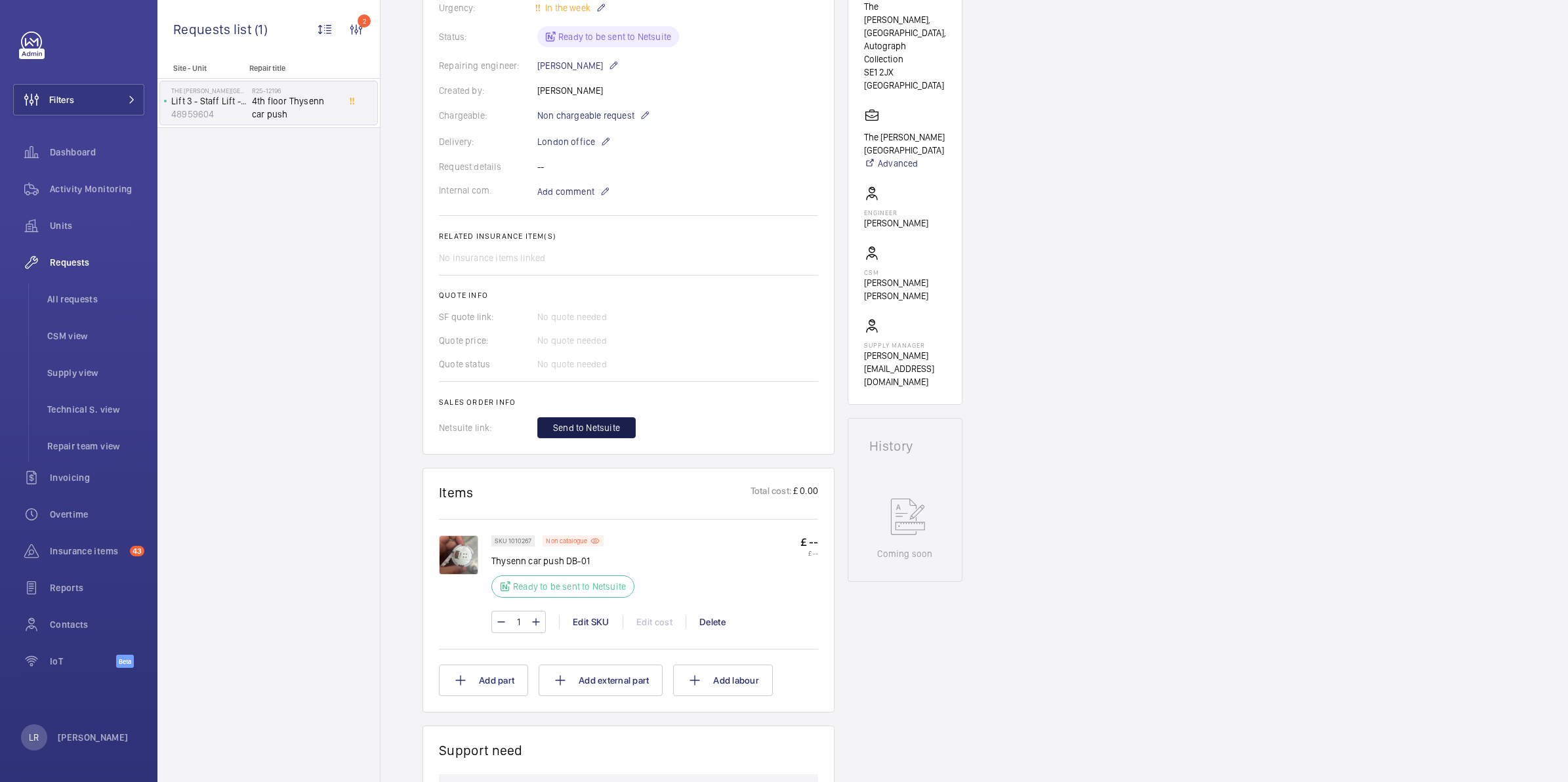
click at [623, 431] on button "Send to Netsuite" at bounding box center [586, 428] width 98 height 21
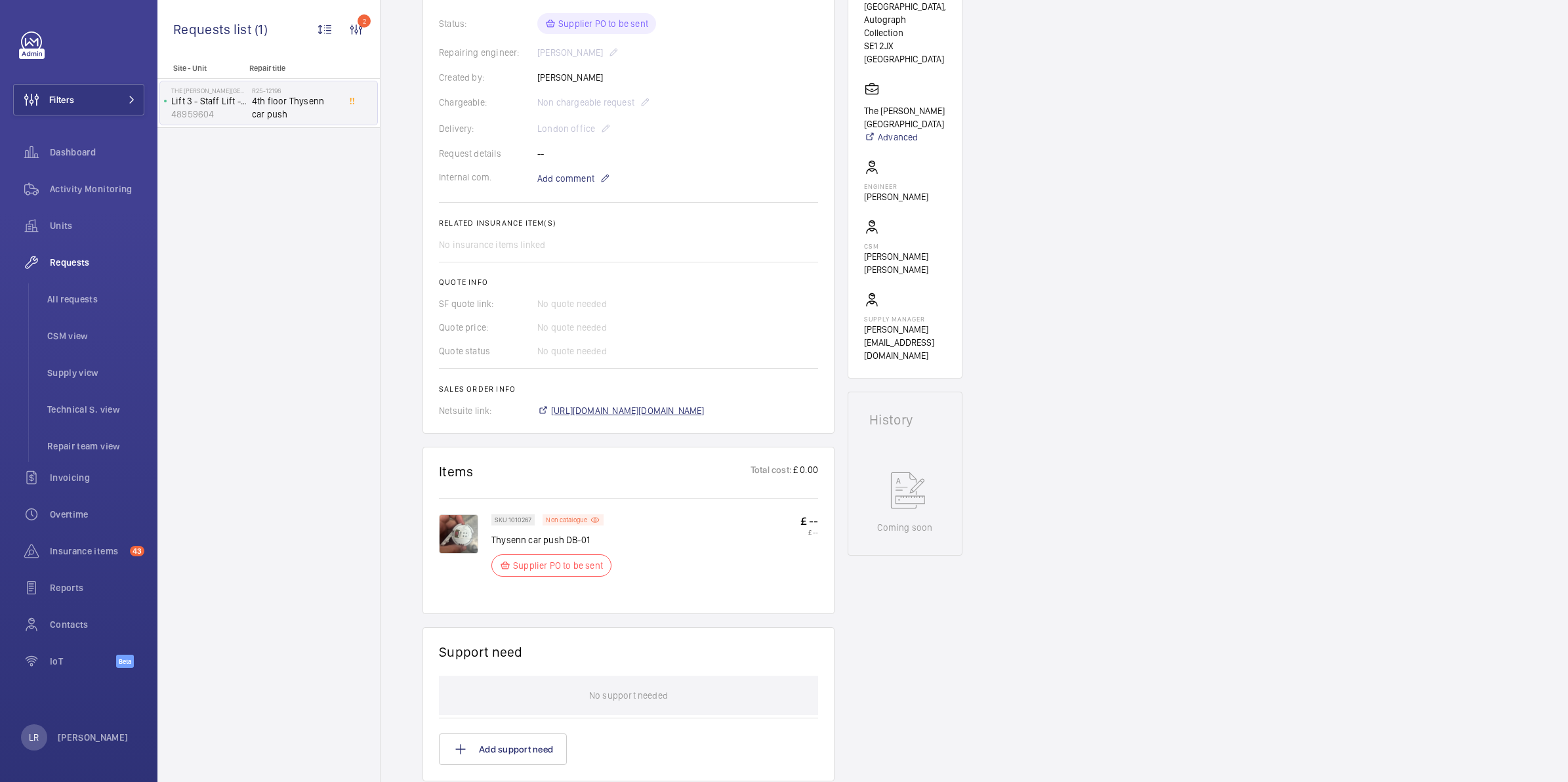
scroll to position [311, 0]
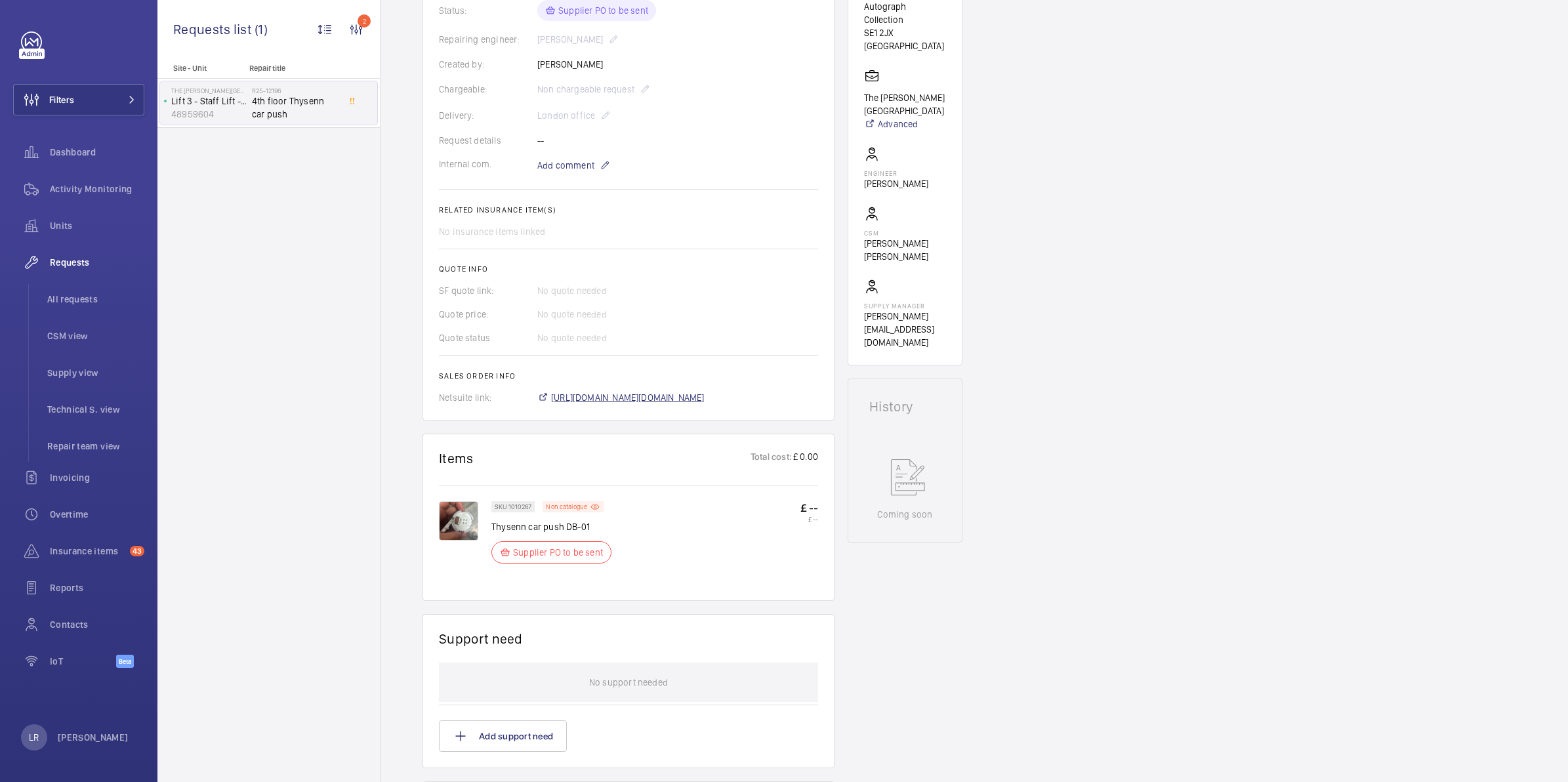
click at [644, 393] on span "https://6461500.app.netsuite.com/app/accounting/transactions/salesord.nl?id=300…" at bounding box center [628, 397] width 154 height 13
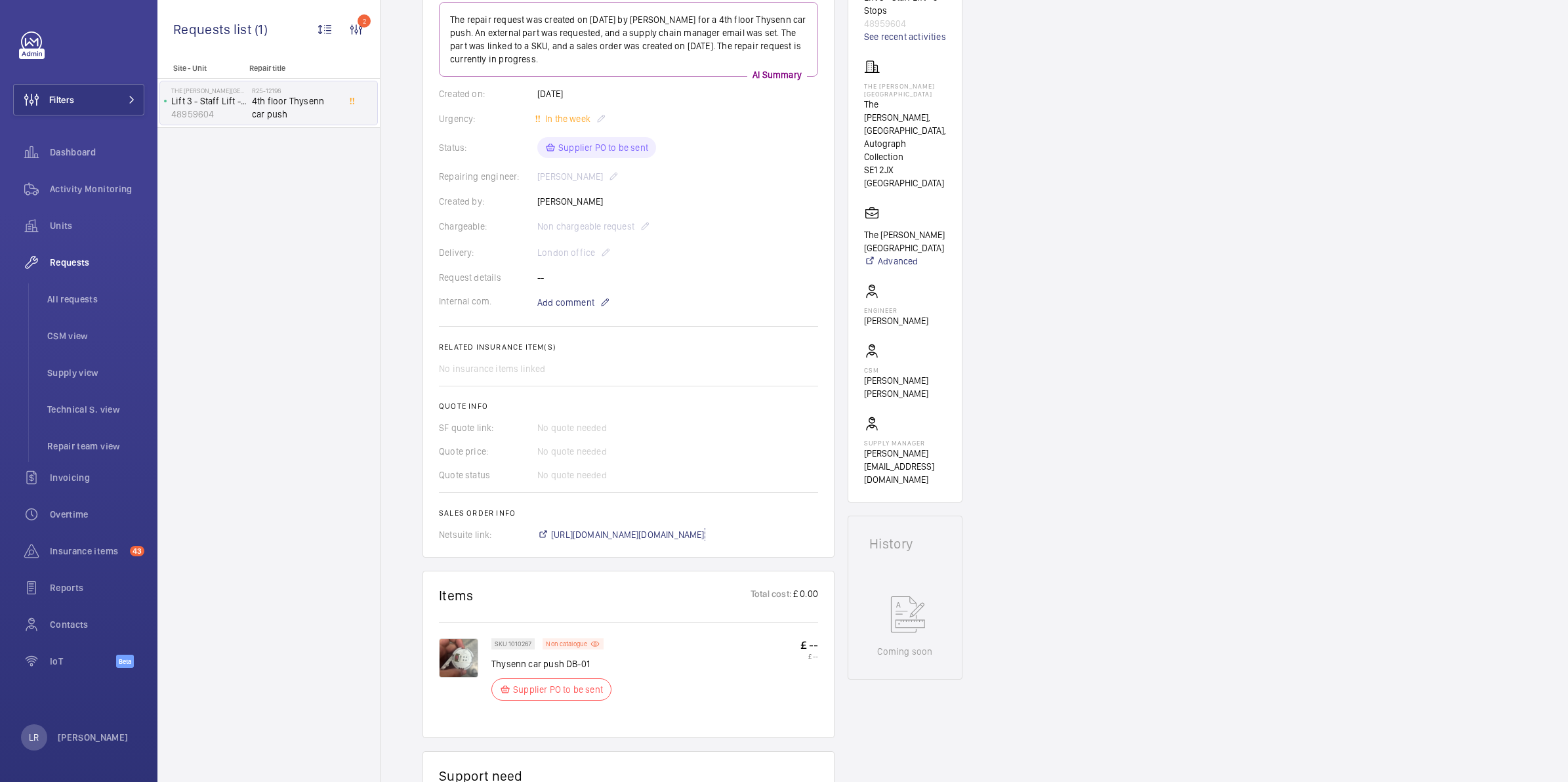
scroll to position [147, 0]
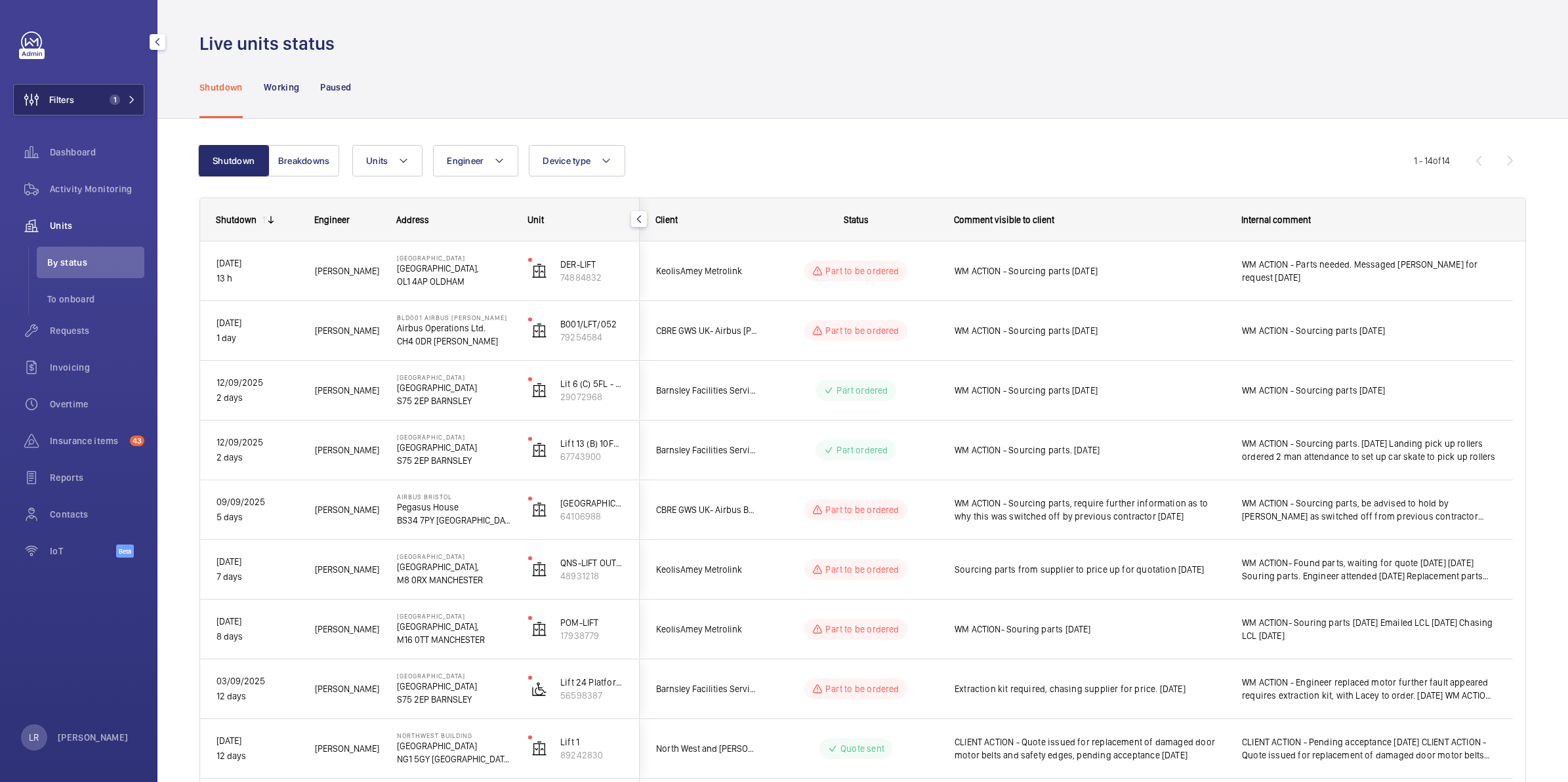
click at [102, 105] on button "Filters 1" at bounding box center [78, 99] width 131 height 31
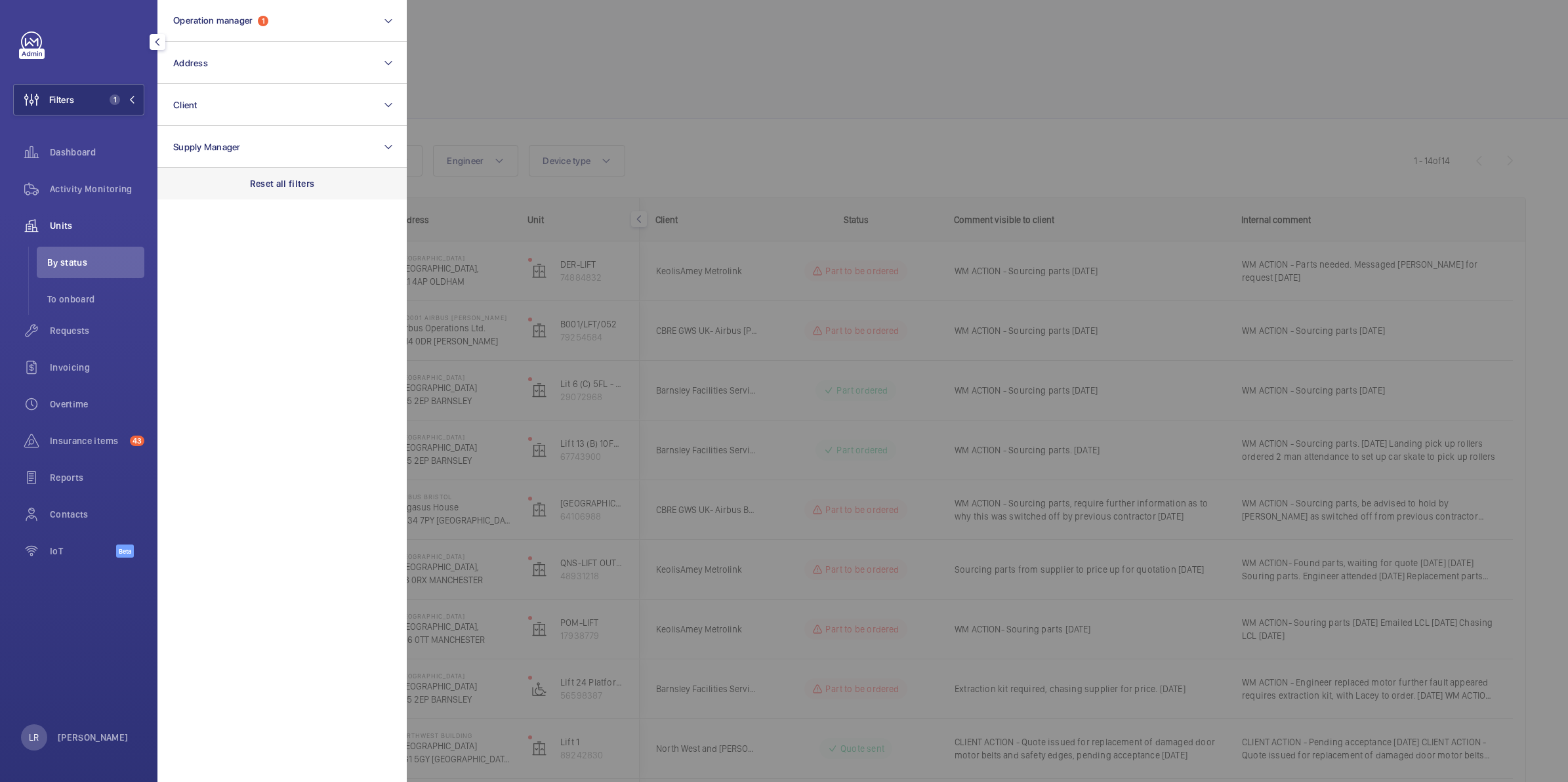
click at [243, 182] on div "Reset all filters" at bounding box center [282, 183] width 249 height 31
click at [83, 329] on span "Requests" at bounding box center [97, 331] width 94 height 13
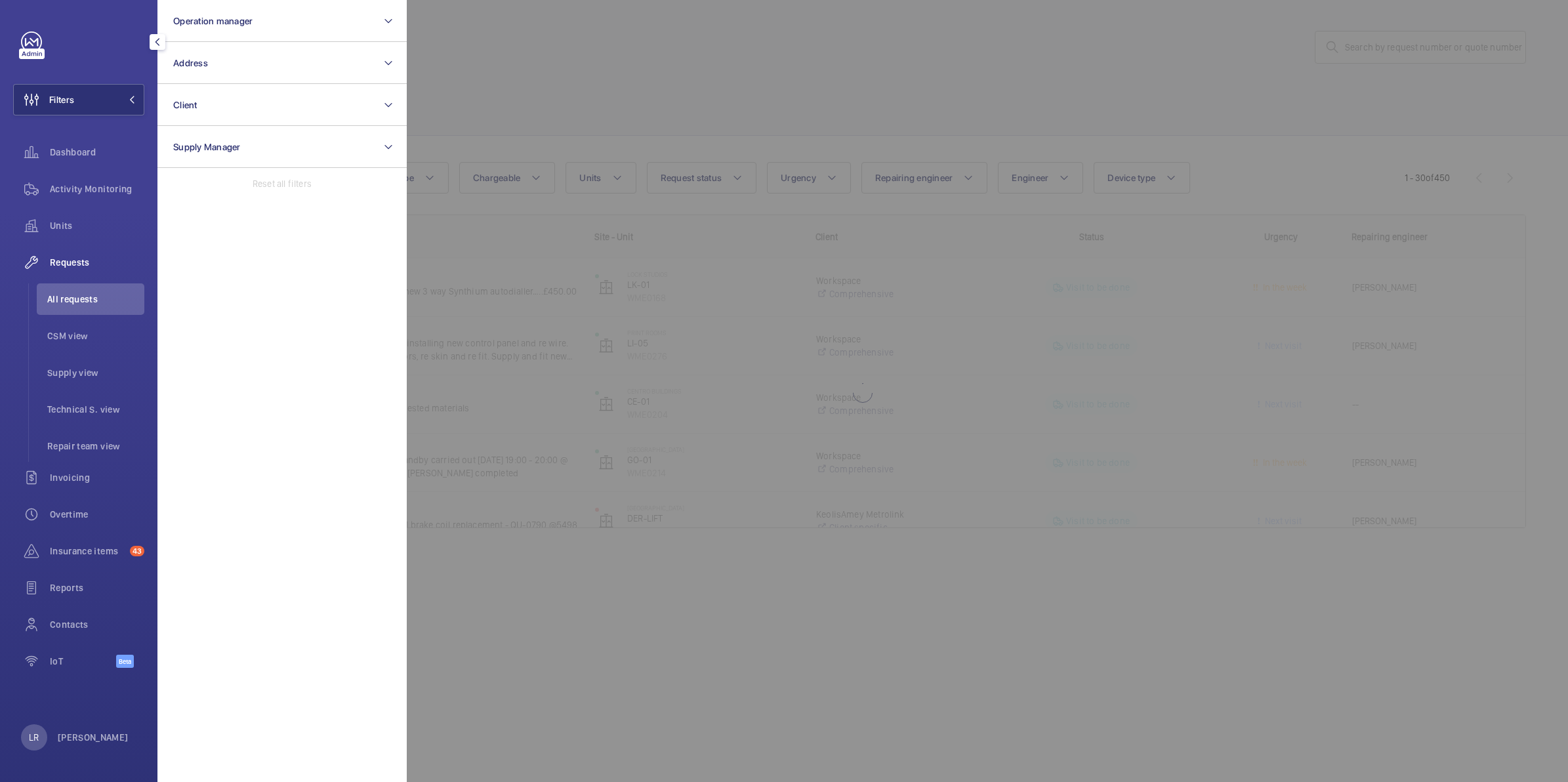
click at [558, 110] on div at bounding box center [1190, 391] width 1568 height 782
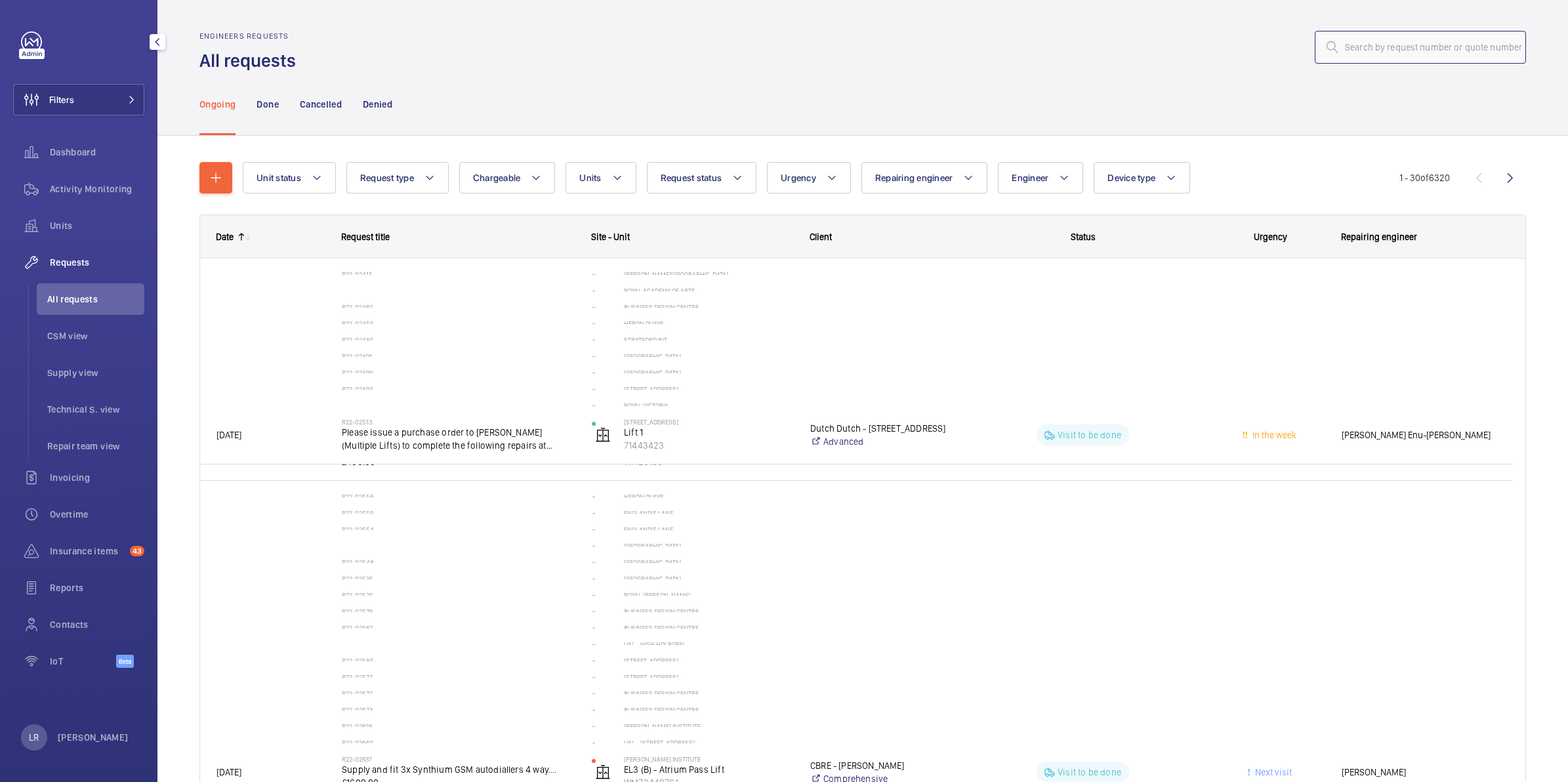
click at [1424, 47] on input "text" at bounding box center [1420, 47] width 212 height 33
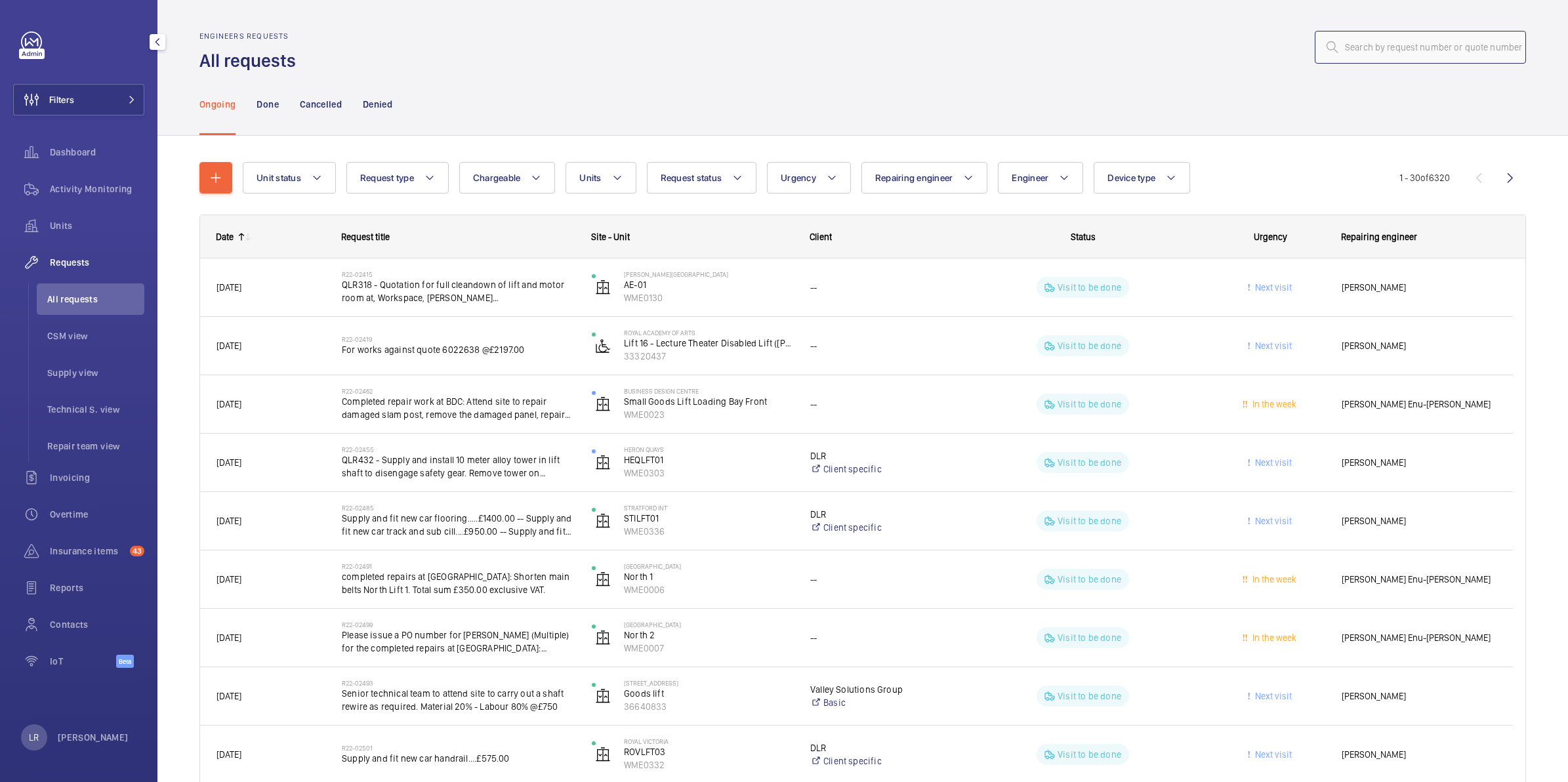
paste input "R25-12225"
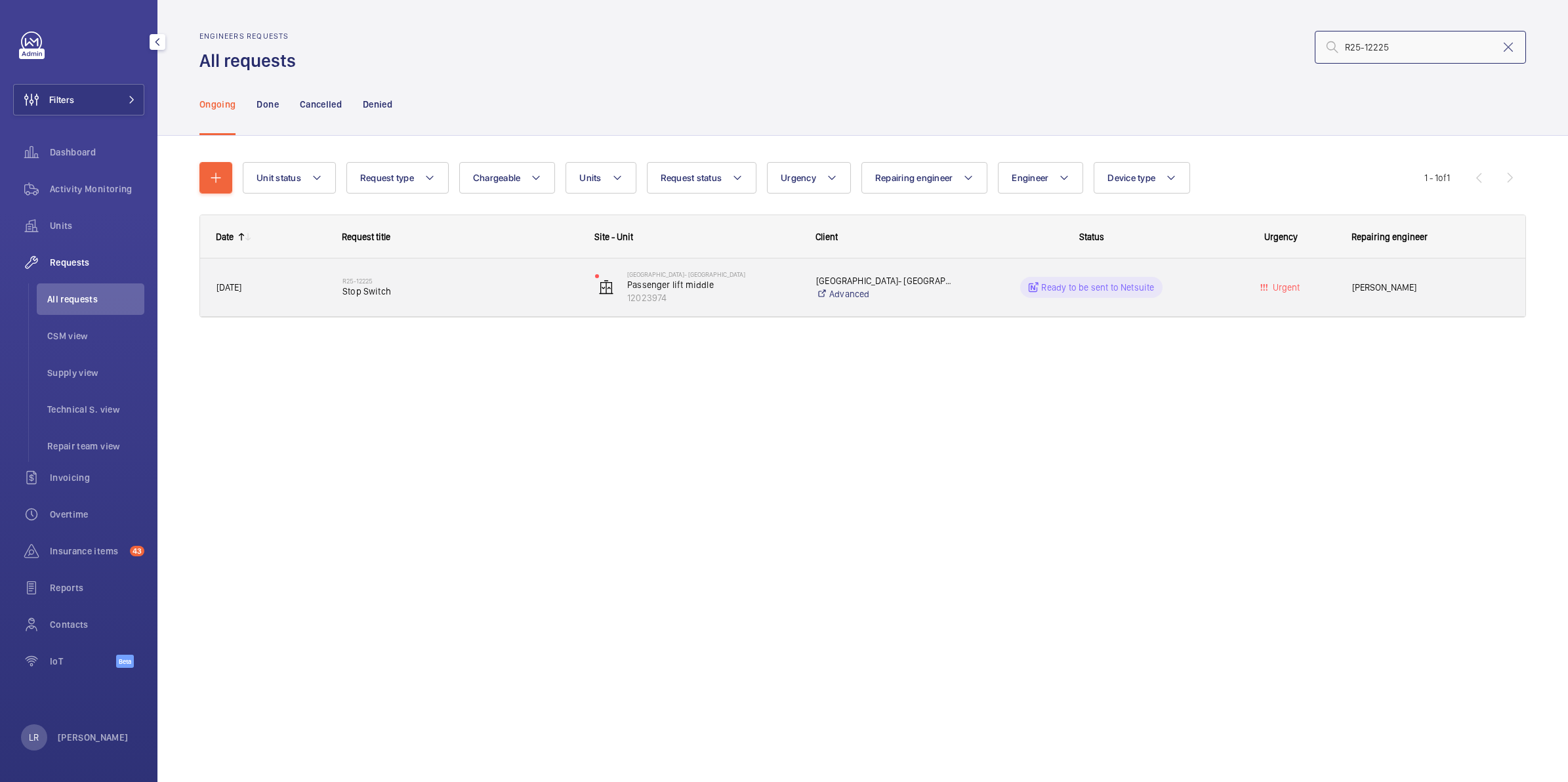
type input "R25-12225"
click at [439, 277] on h2 "R25-12225" at bounding box center [460, 281] width 236 height 8
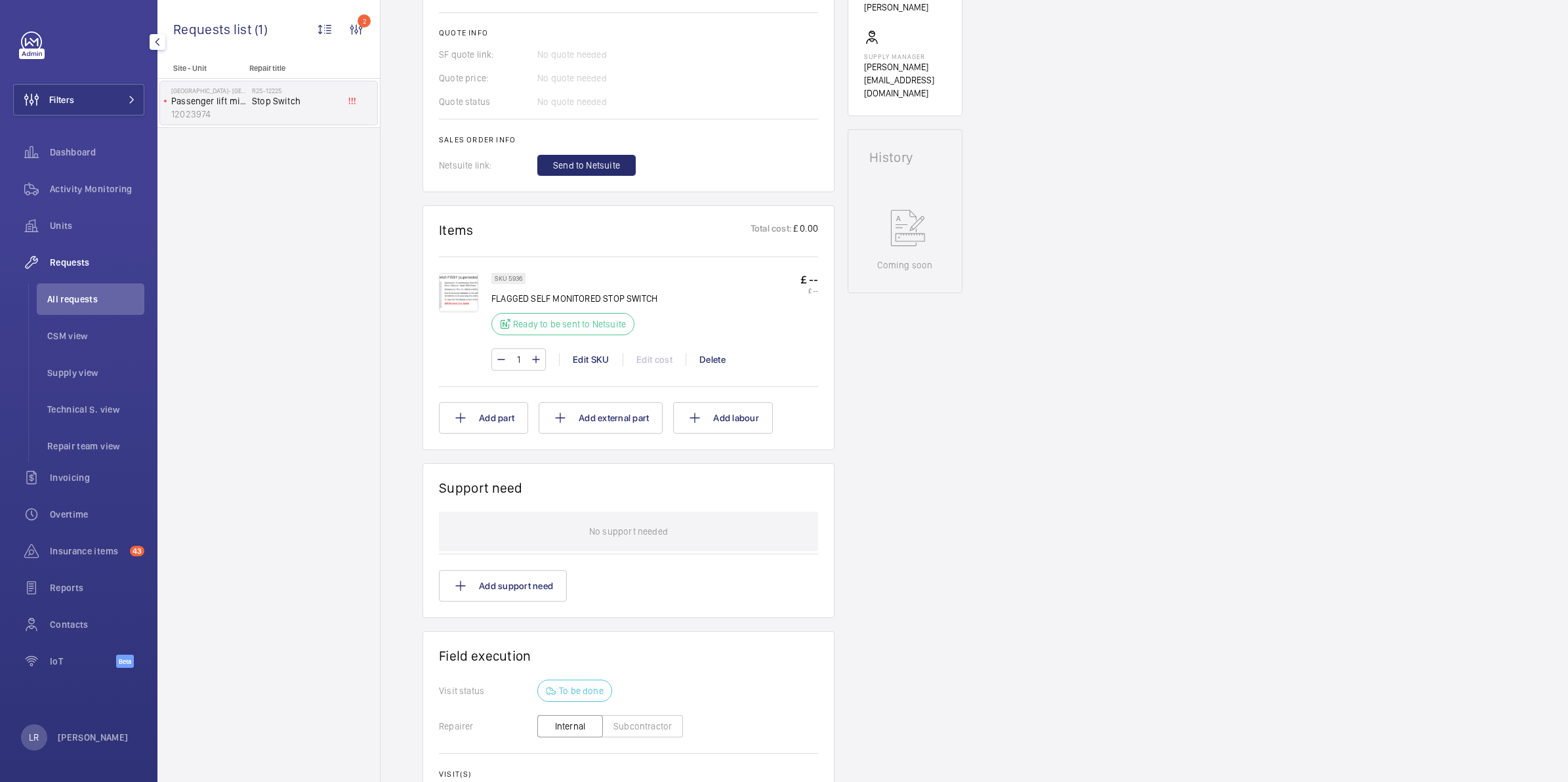
scroll to position [492, 0]
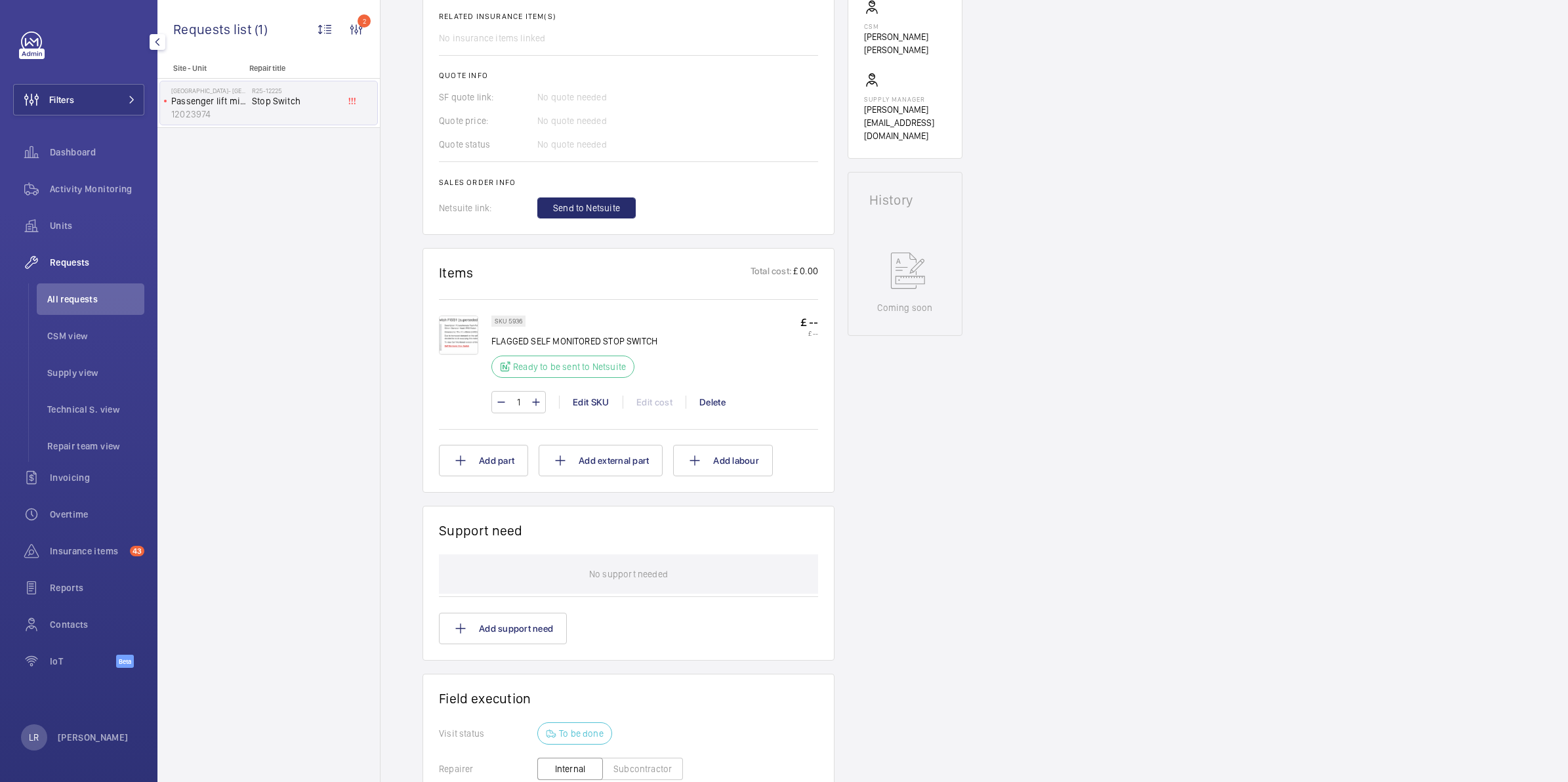
click at [446, 341] on img at bounding box center [458, 335] width 39 height 39
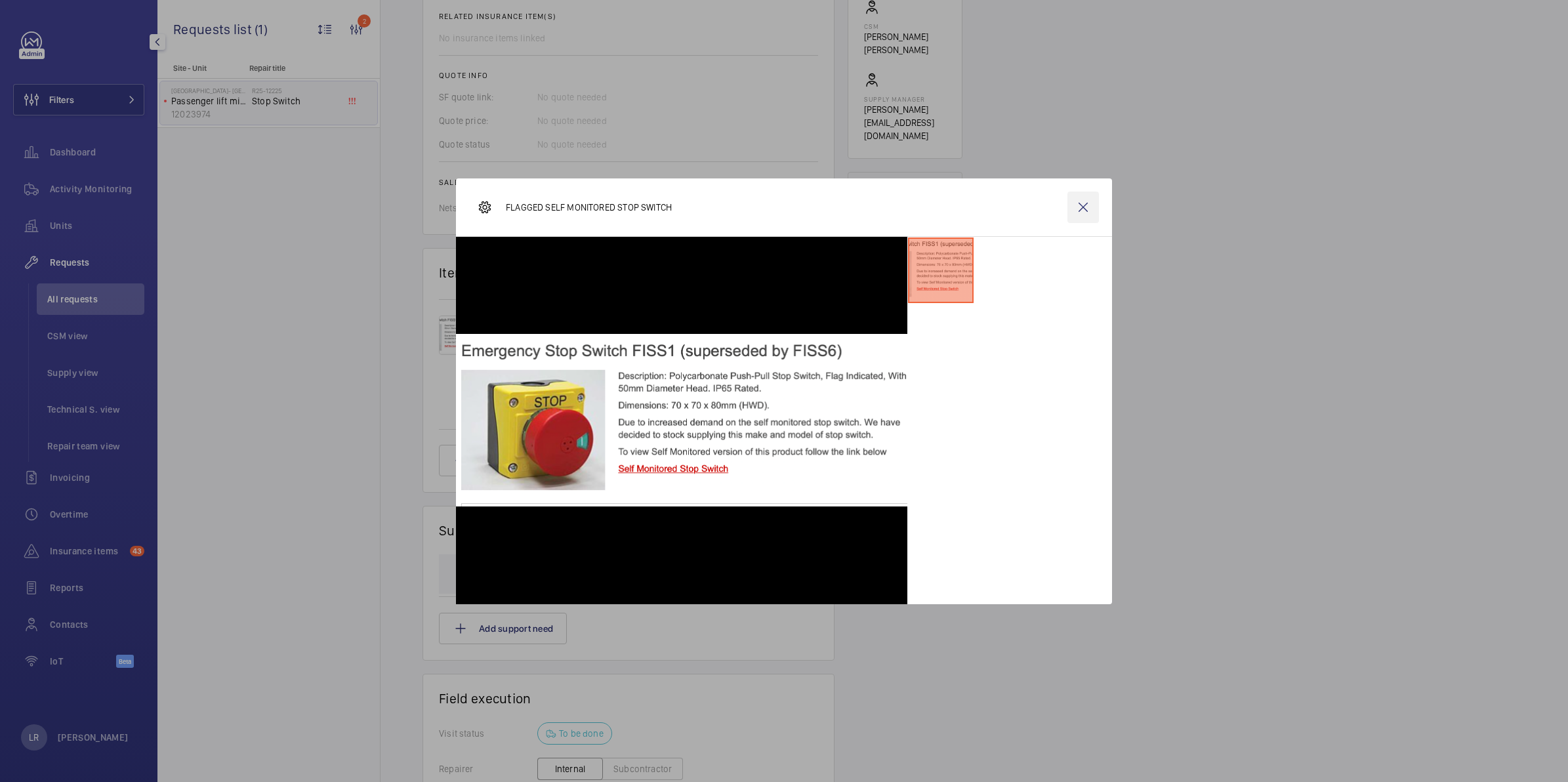
click at [1084, 202] on wm-front-icon-button at bounding box center [1082, 207] width 31 height 31
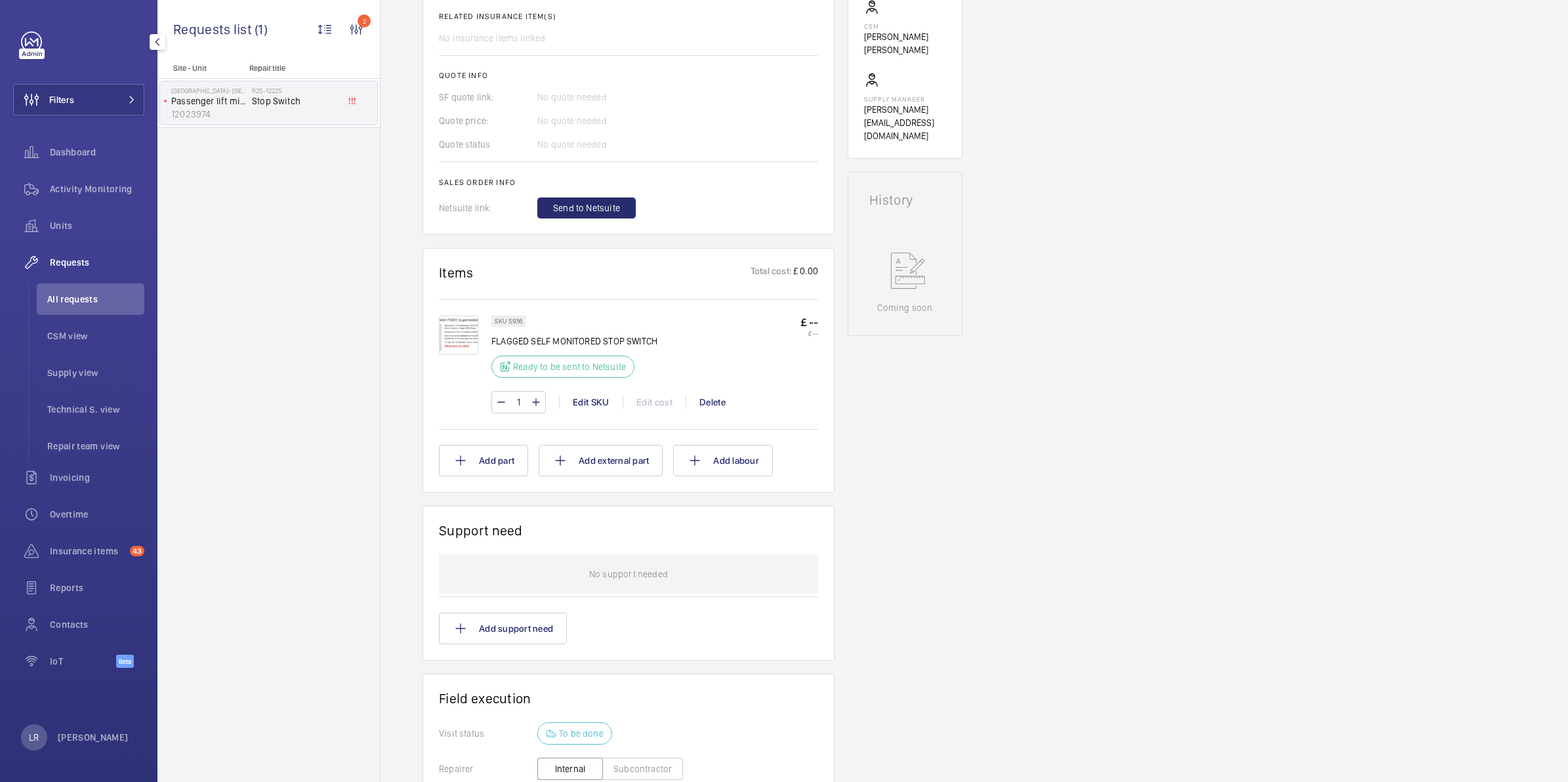
click at [594, 215] on span "Send to Netsuite" at bounding box center [586, 208] width 67 height 13
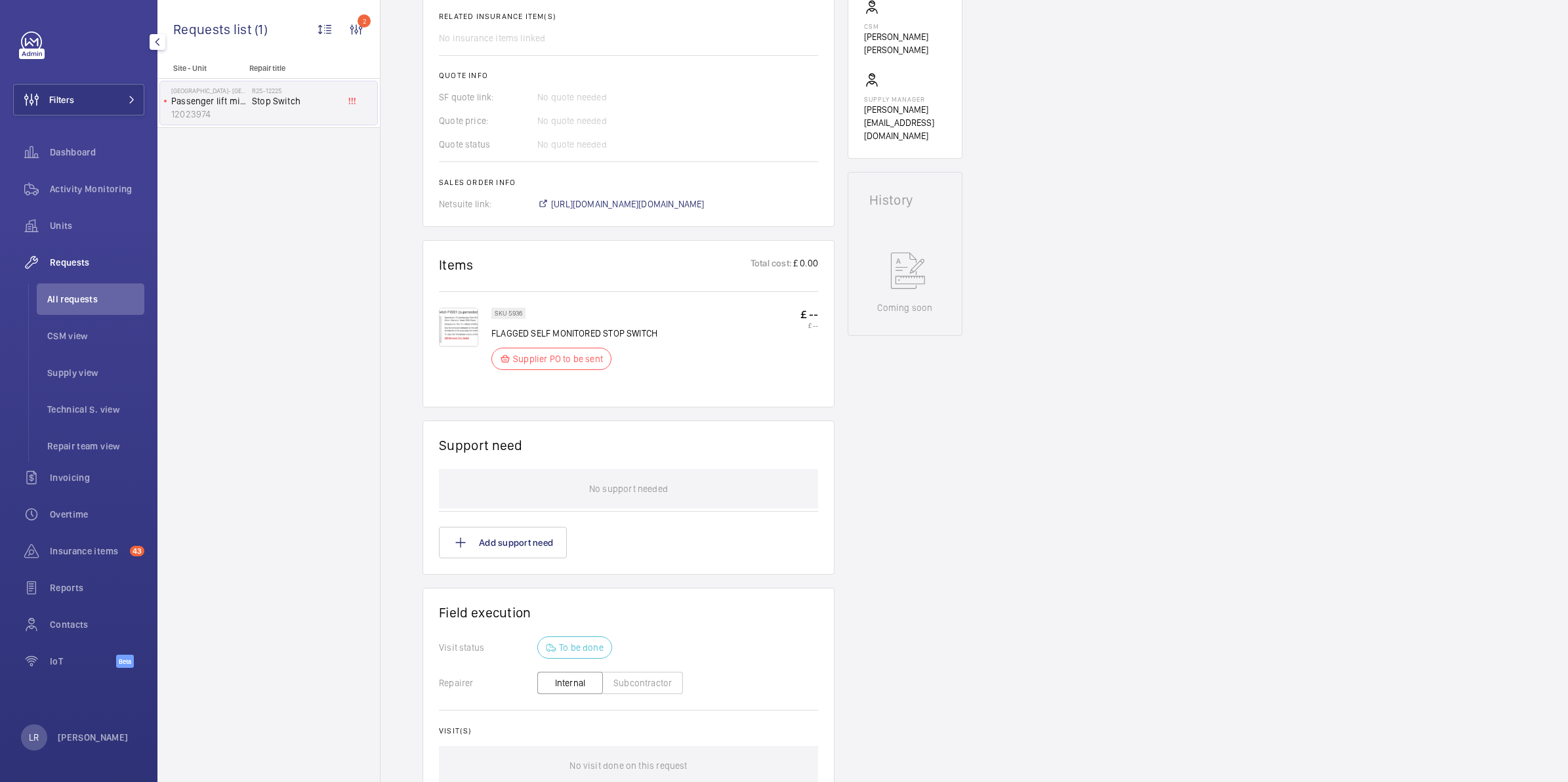
scroll to position [410, 0]
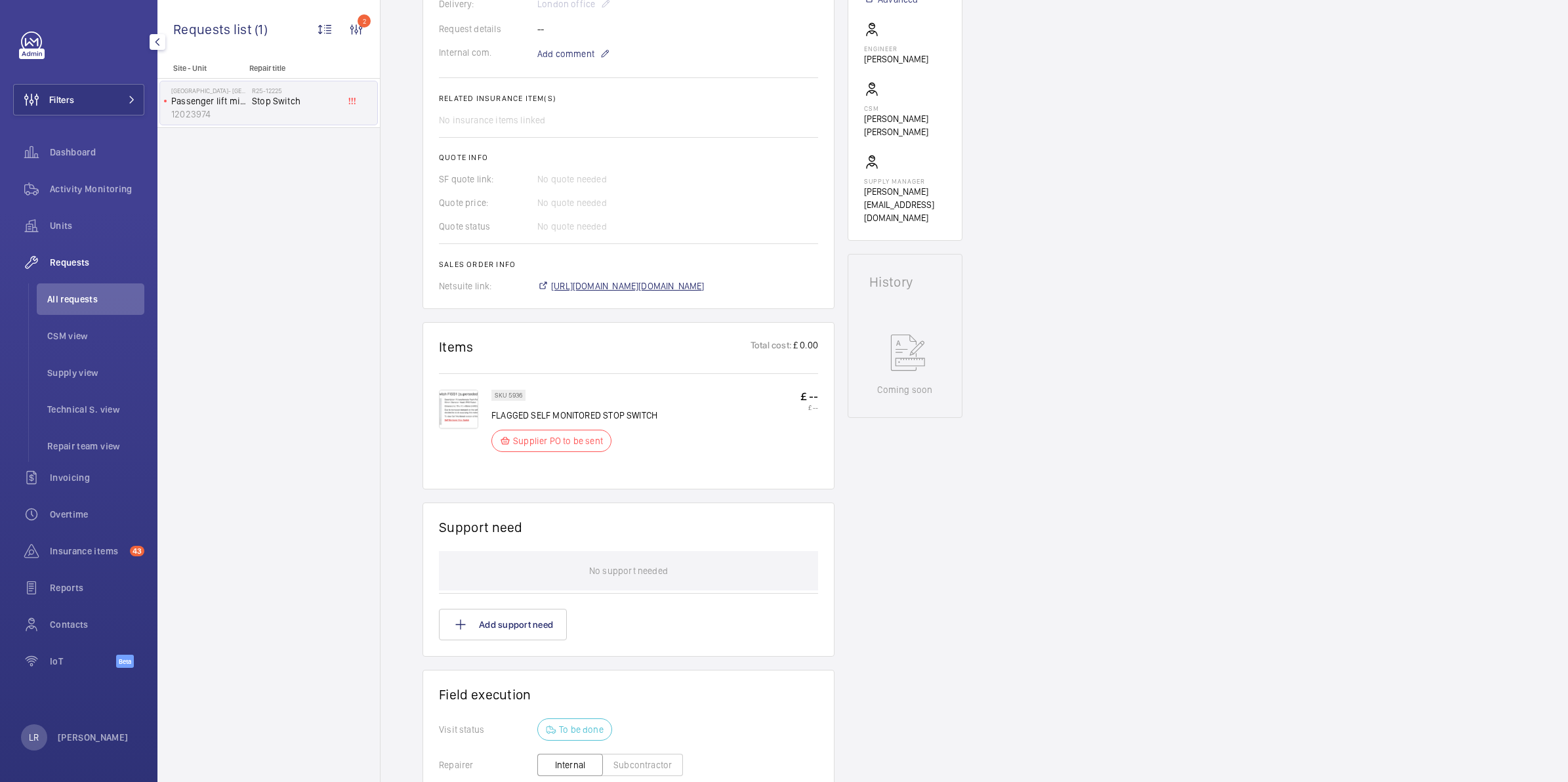
click at [705, 289] on span "https://6461500.app.netsuite.com/app/accounting/transactions/salesord.nl?id=300…" at bounding box center [628, 286] width 154 height 13
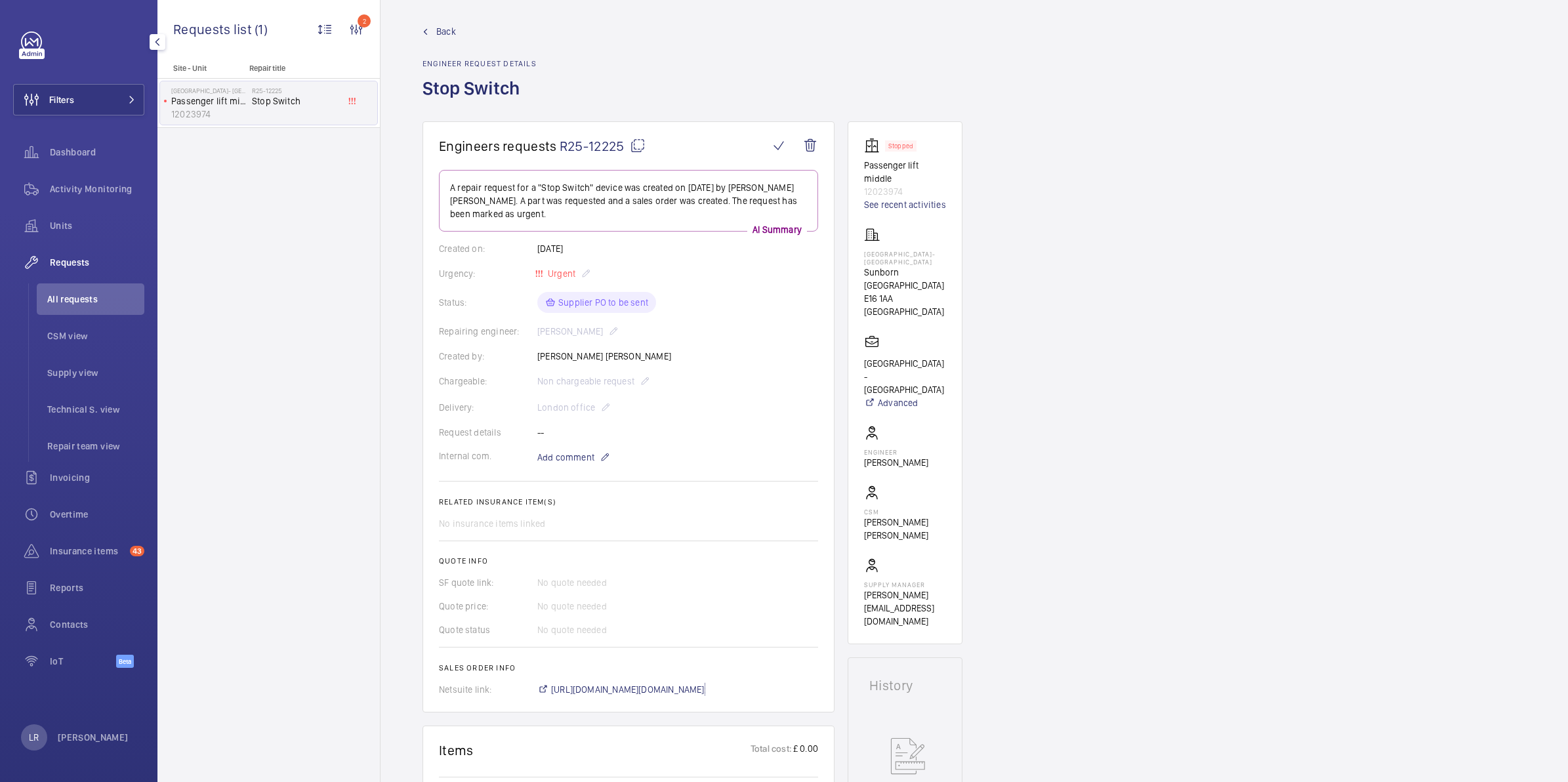
scroll to position [0, 0]
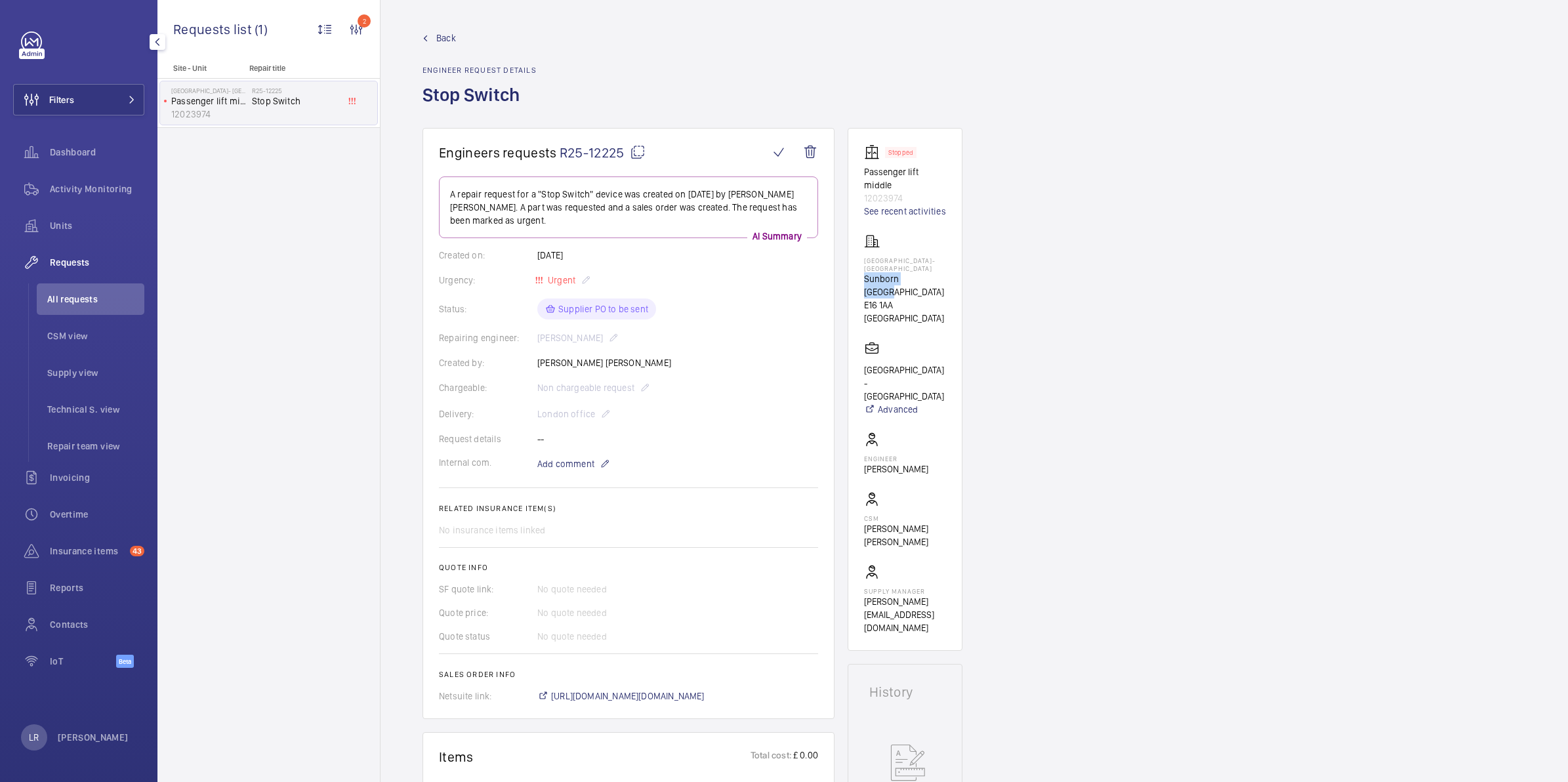
drag, startPoint x: 861, startPoint y: 283, endPoint x: 927, endPoint y: 287, distance: 66.1
click at [927, 287] on wm-front-card "Stopped Passenger lift middle 12023974 See recent activities Sunborn Yacht Hote…" at bounding box center [904, 389] width 115 height 523
copy p "Sunborn London"
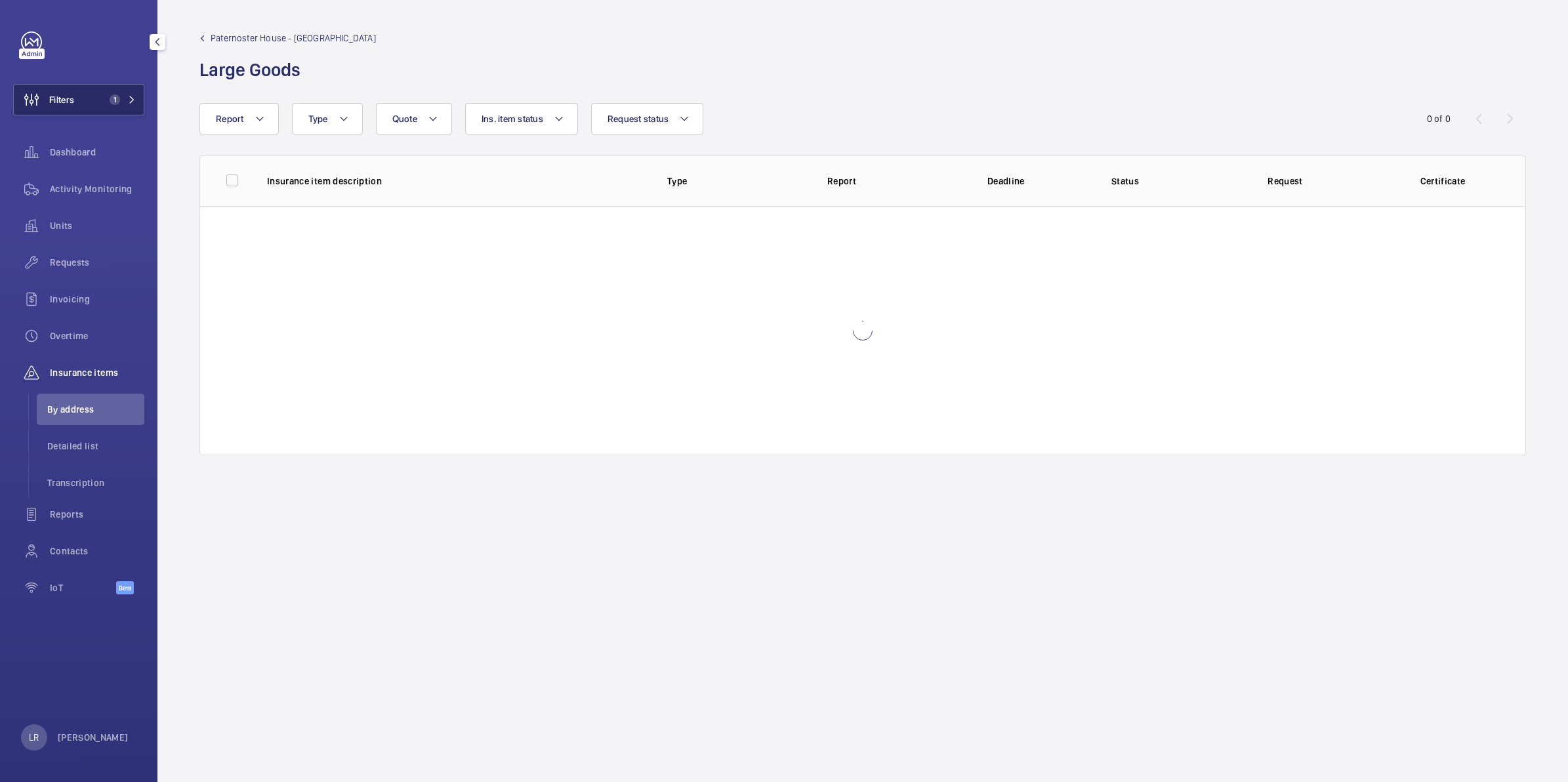
click at [122, 85] on button "Filters 1" at bounding box center [78, 99] width 131 height 31
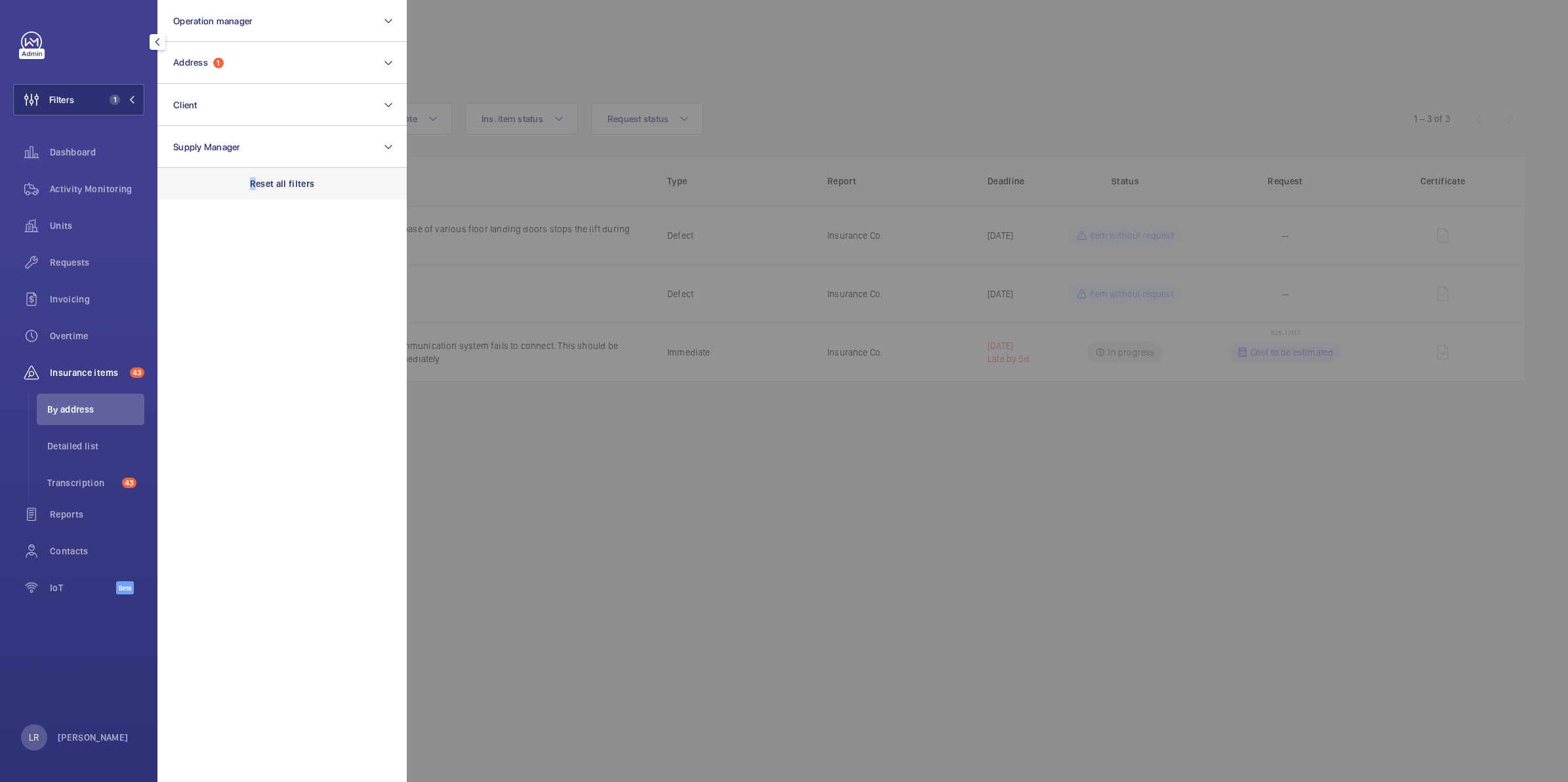
click at [254, 179] on p "Reset all filters" at bounding box center [282, 183] width 65 height 13
click at [83, 307] on div "Invoicing" at bounding box center [78, 298] width 131 height 31
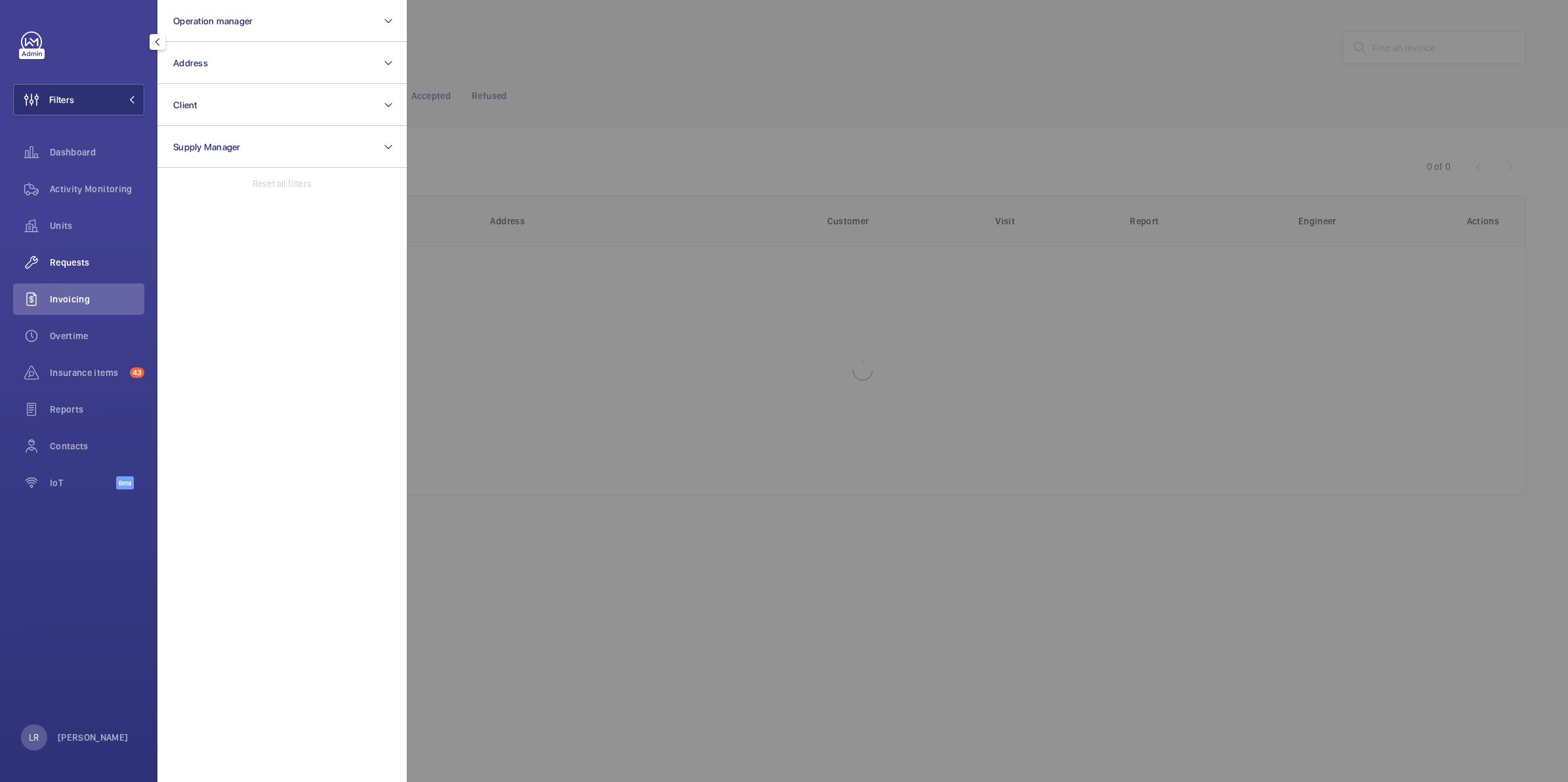
click at [83, 276] on div "Requests" at bounding box center [78, 262] width 131 height 31
click at [591, 189] on div at bounding box center [1190, 391] width 1568 height 782
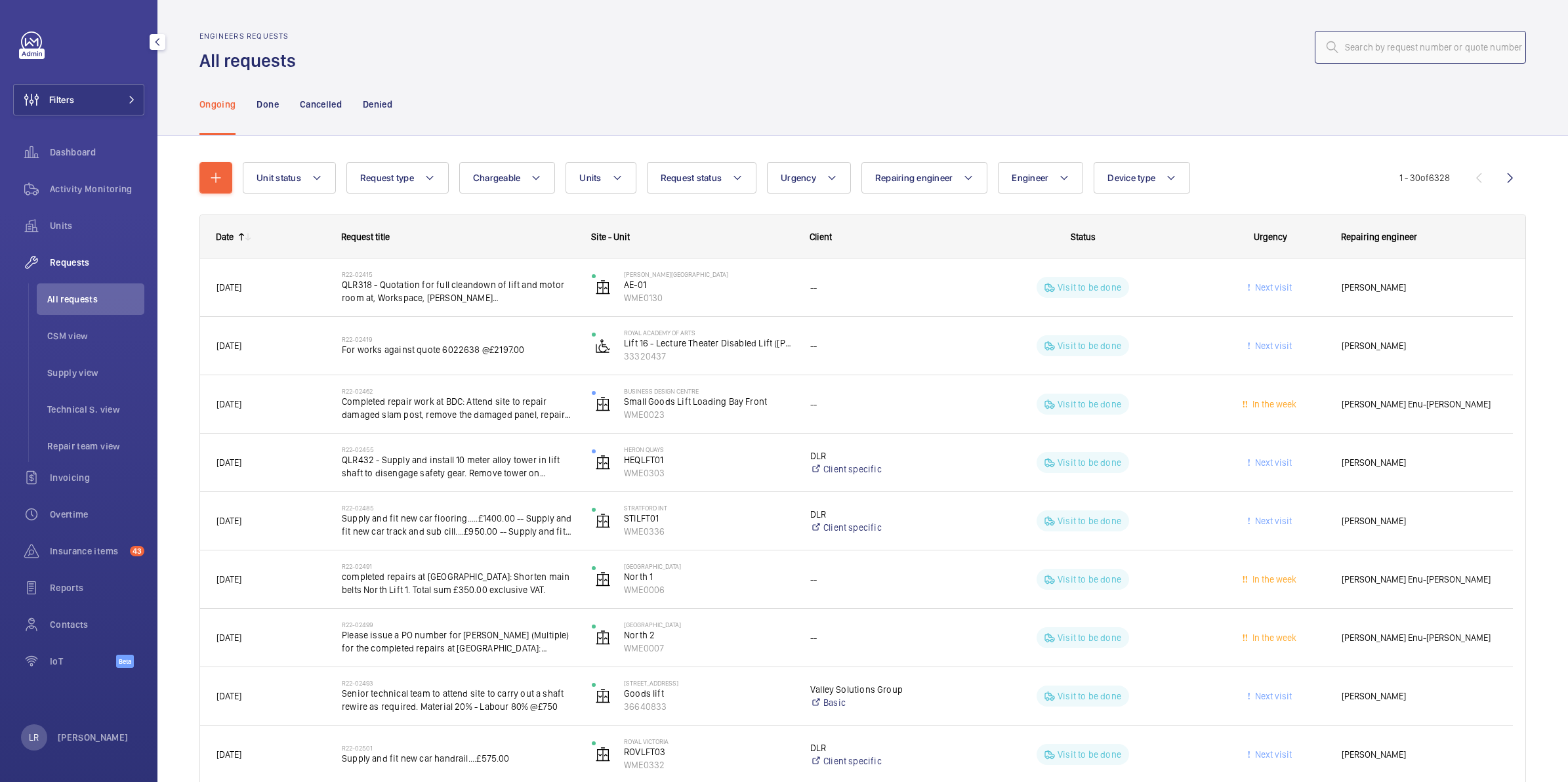
click at [1399, 47] on input "text" at bounding box center [1420, 47] width 212 height 33
paste input "R25-12113"
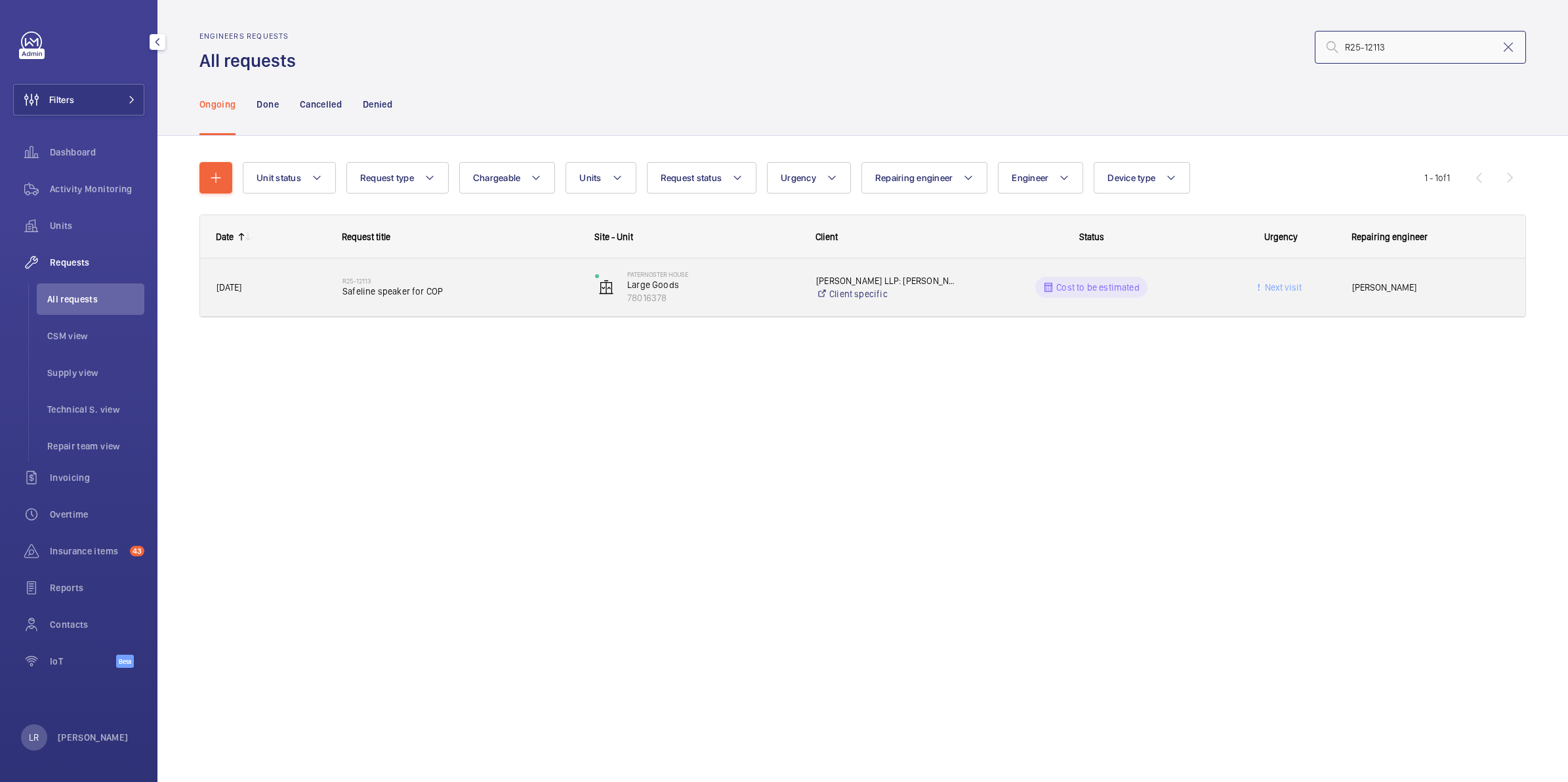
type input "R25-12113"
click at [427, 279] on h2 "R25-12113" at bounding box center [460, 281] width 236 height 8
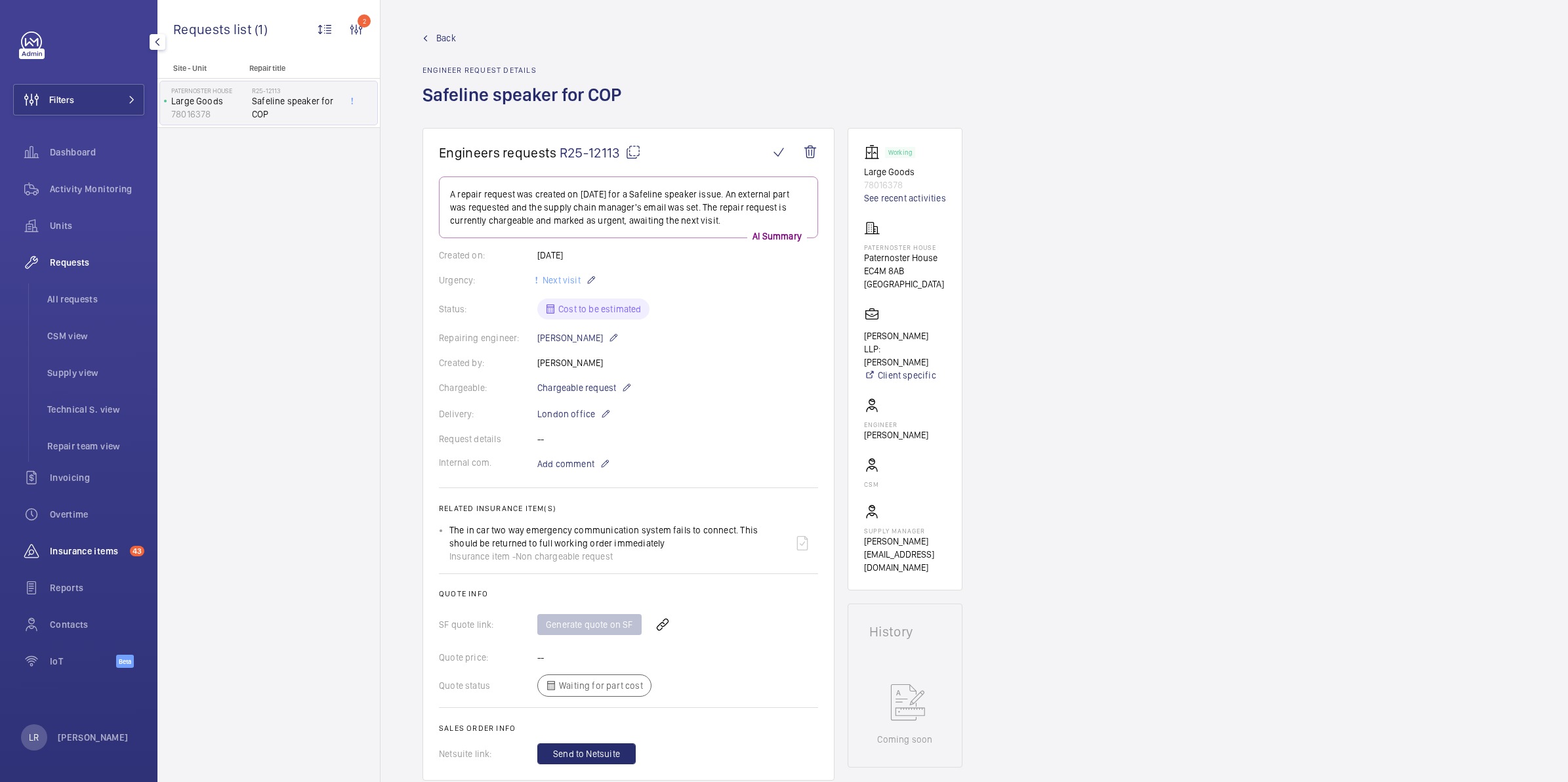
click at [98, 549] on span "Insurance items" at bounding box center [87, 551] width 75 height 13
